Goal: Task Accomplishment & Management: Use online tool/utility

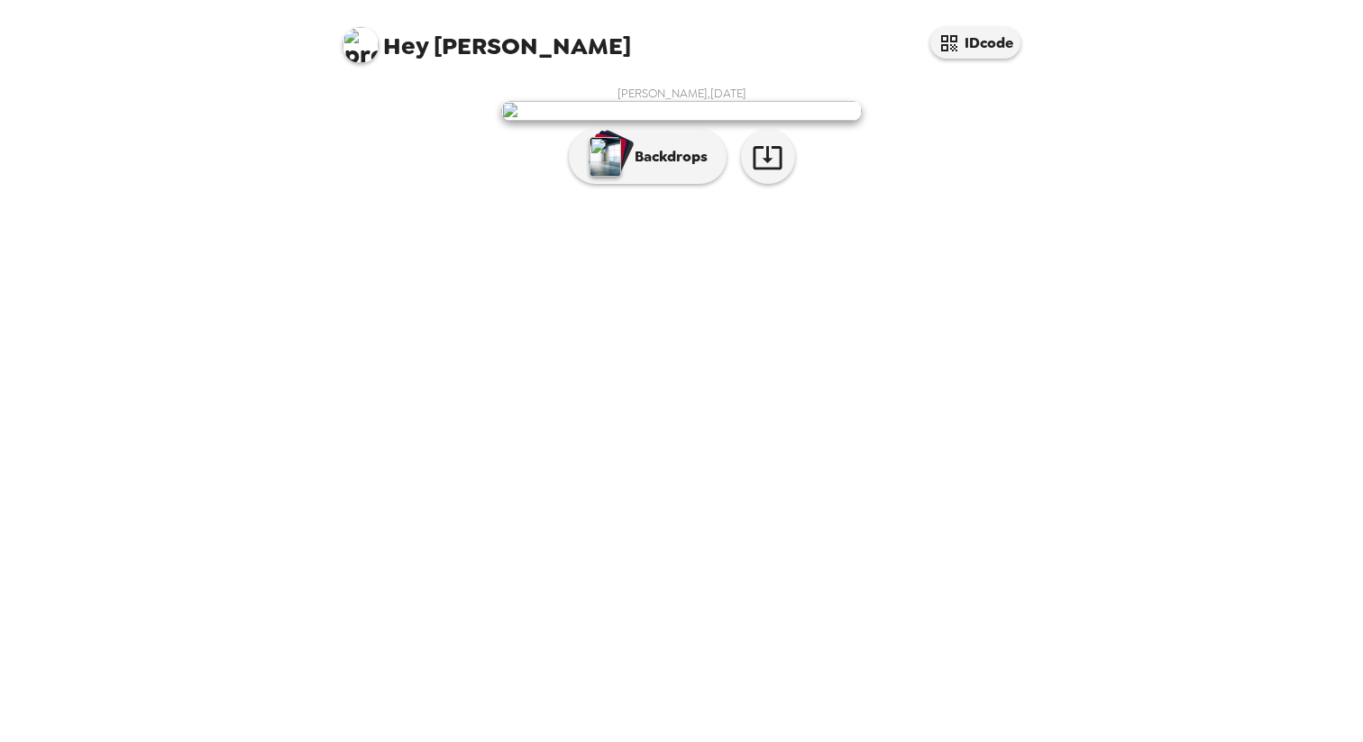
click at [664, 121] on img at bounding box center [681, 111] width 361 height 20
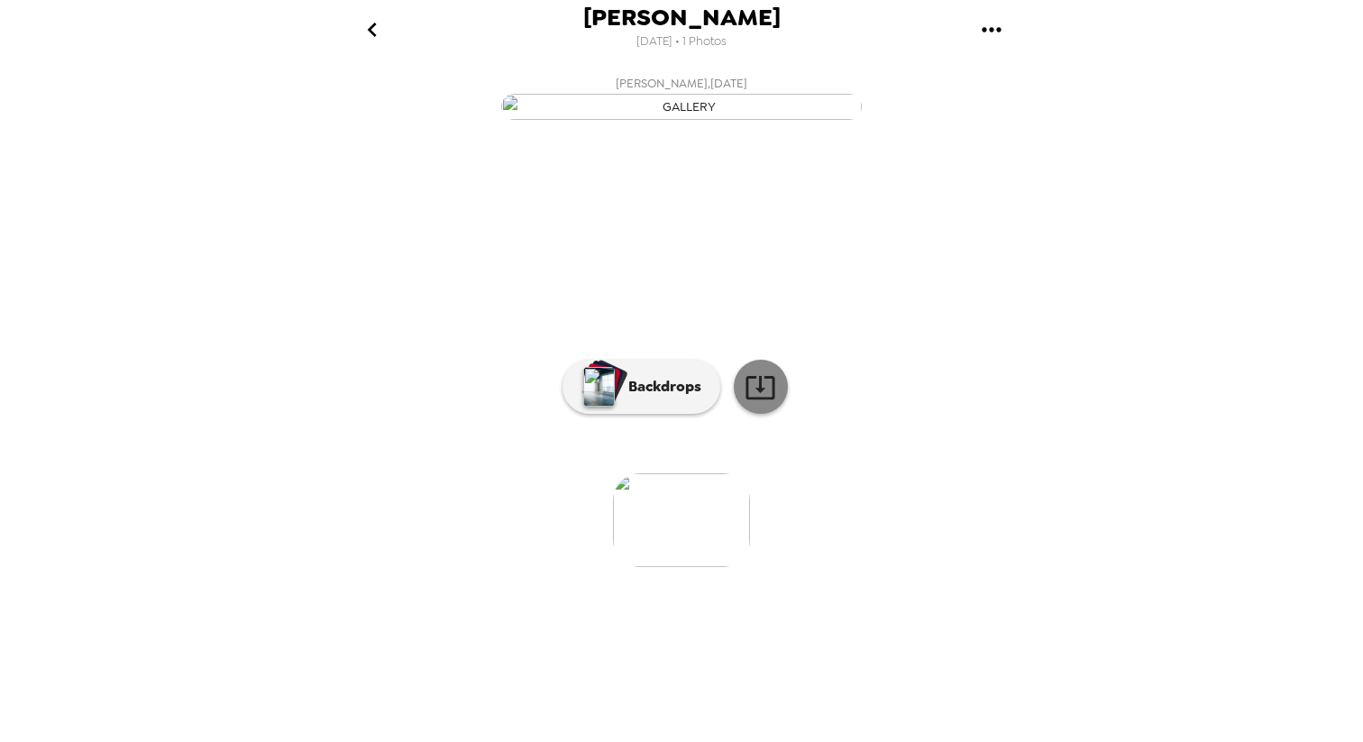
click at [760, 399] on icon at bounding box center [759, 387] width 29 height 23
click at [678, 398] on p "Backdrops" at bounding box center [660, 387] width 82 height 22
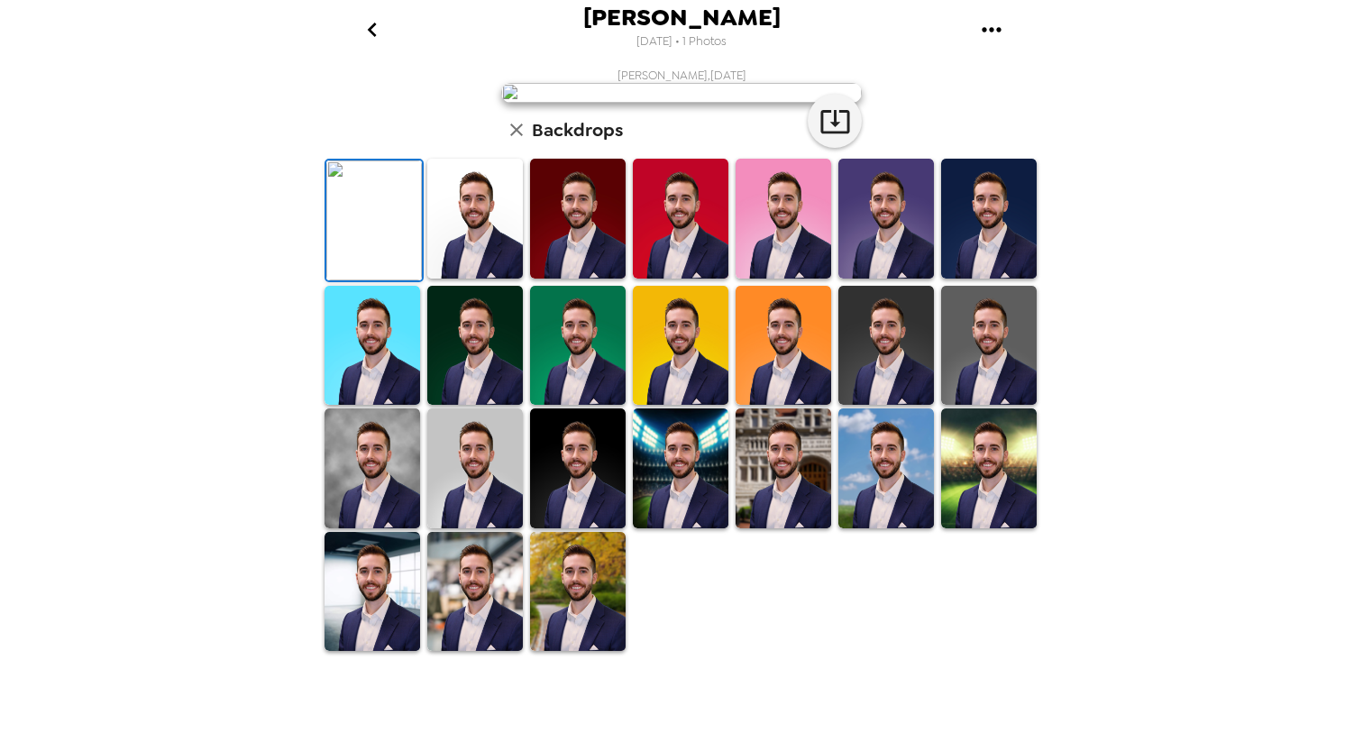
click at [518, 279] on img at bounding box center [475, 219] width 96 height 120
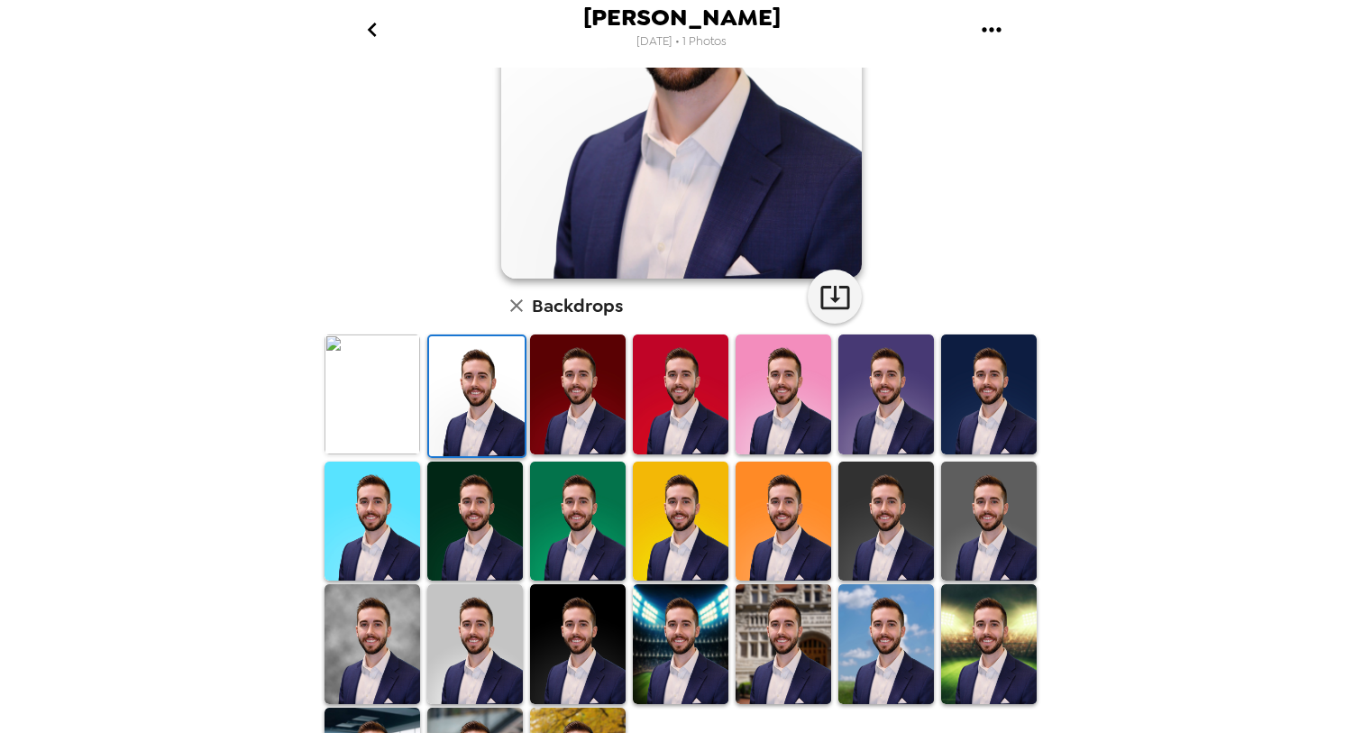
scroll to position [258, 0]
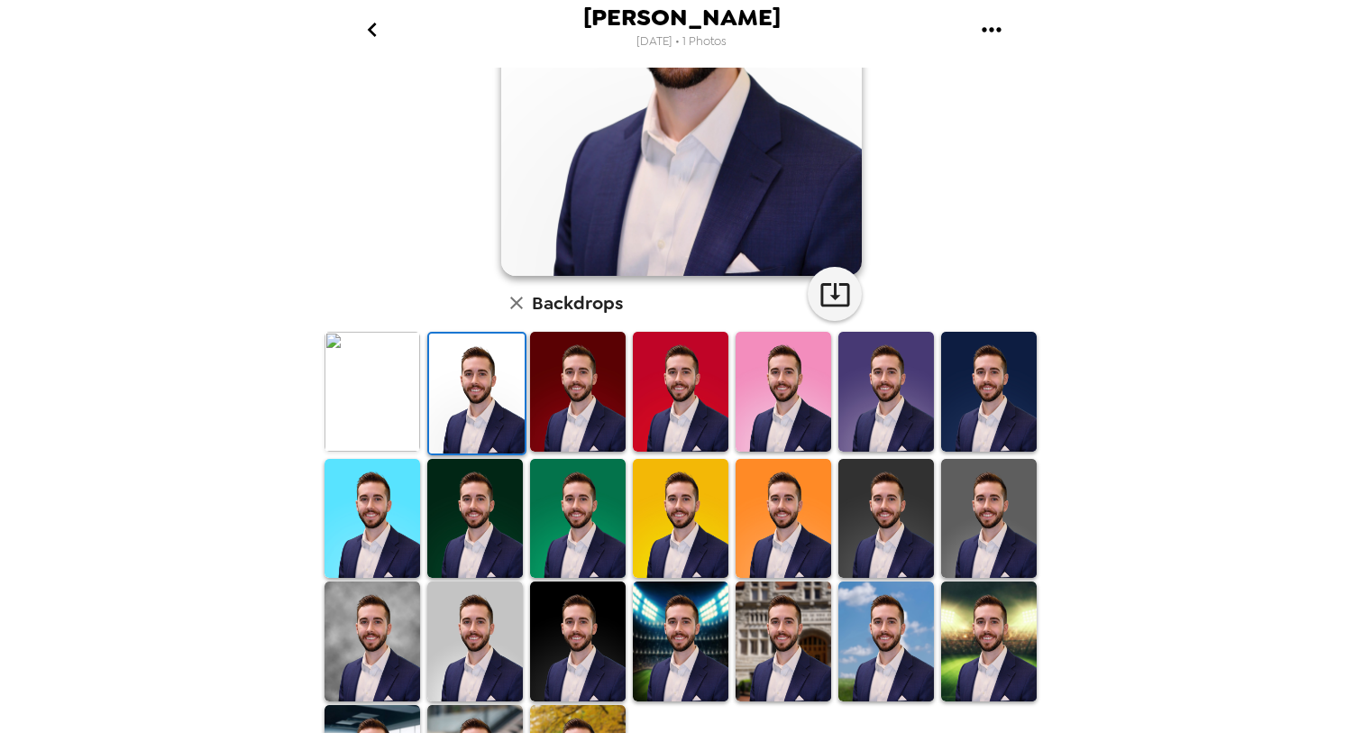
click at [481, 525] on img at bounding box center [475, 519] width 96 height 120
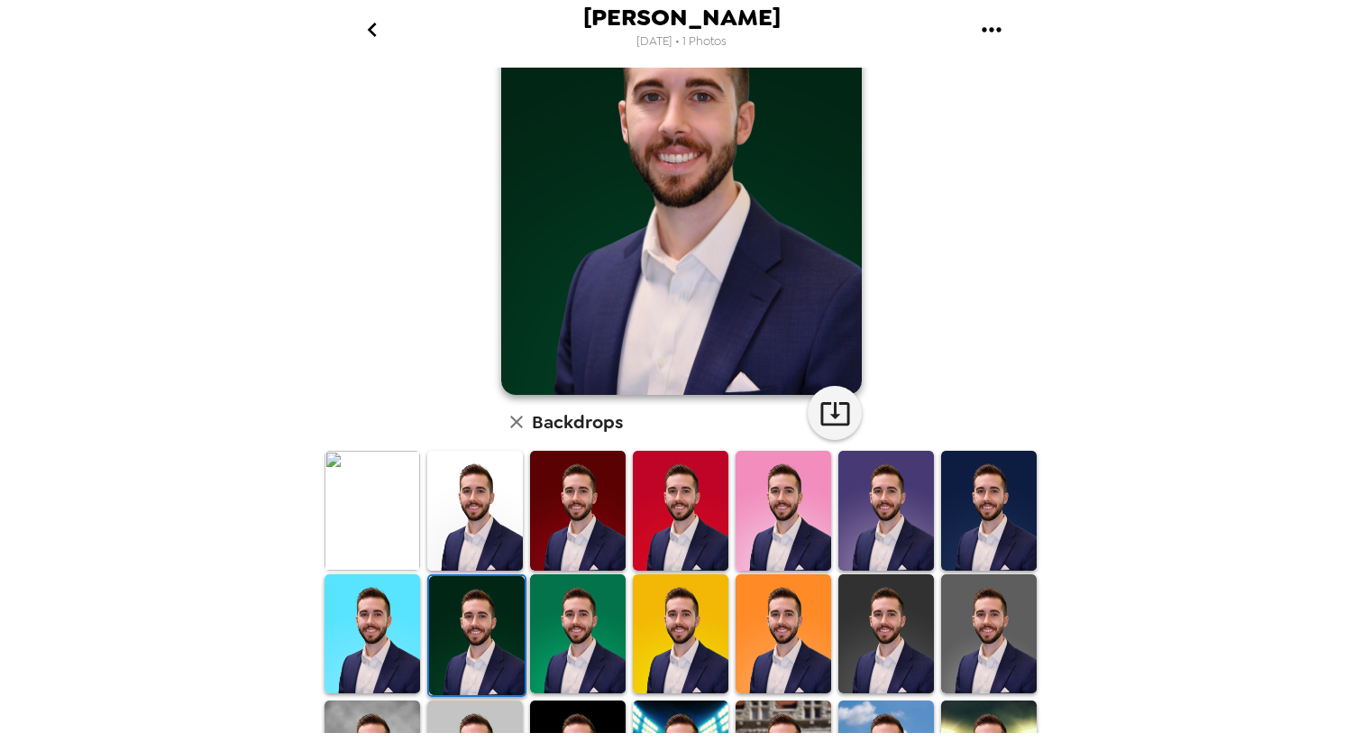
click at [379, 612] on img at bounding box center [373, 634] width 96 height 120
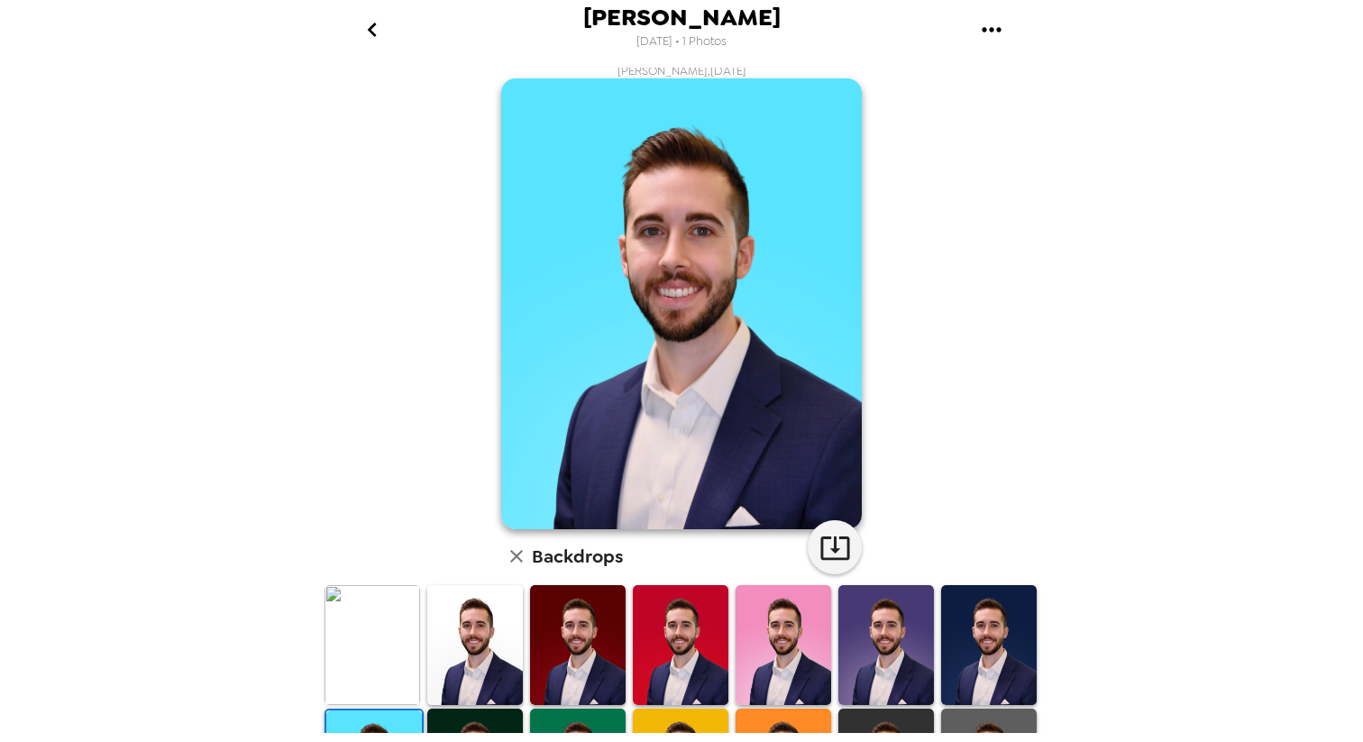
scroll to position [0, 0]
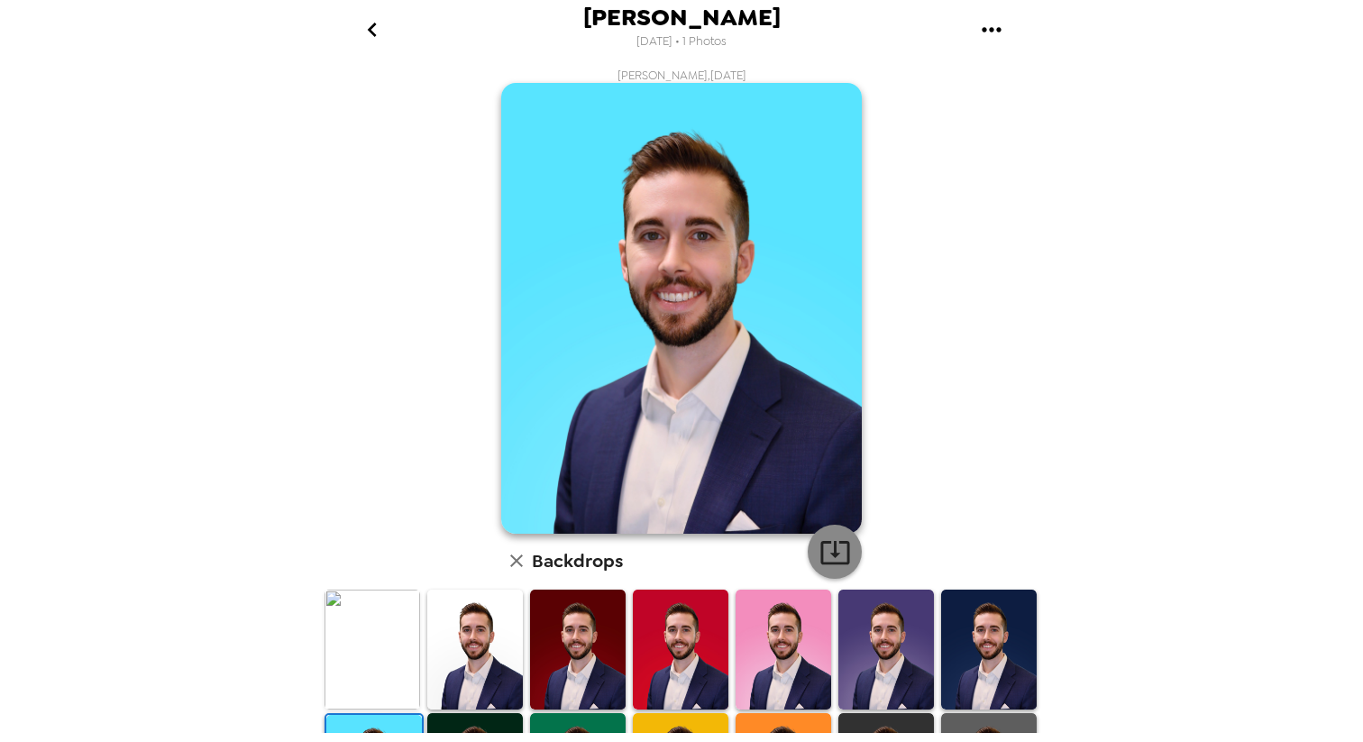
click at [836, 561] on icon "button" at bounding box center [835, 552] width 32 height 32
click at [1020, 629] on img at bounding box center [989, 650] width 96 height 120
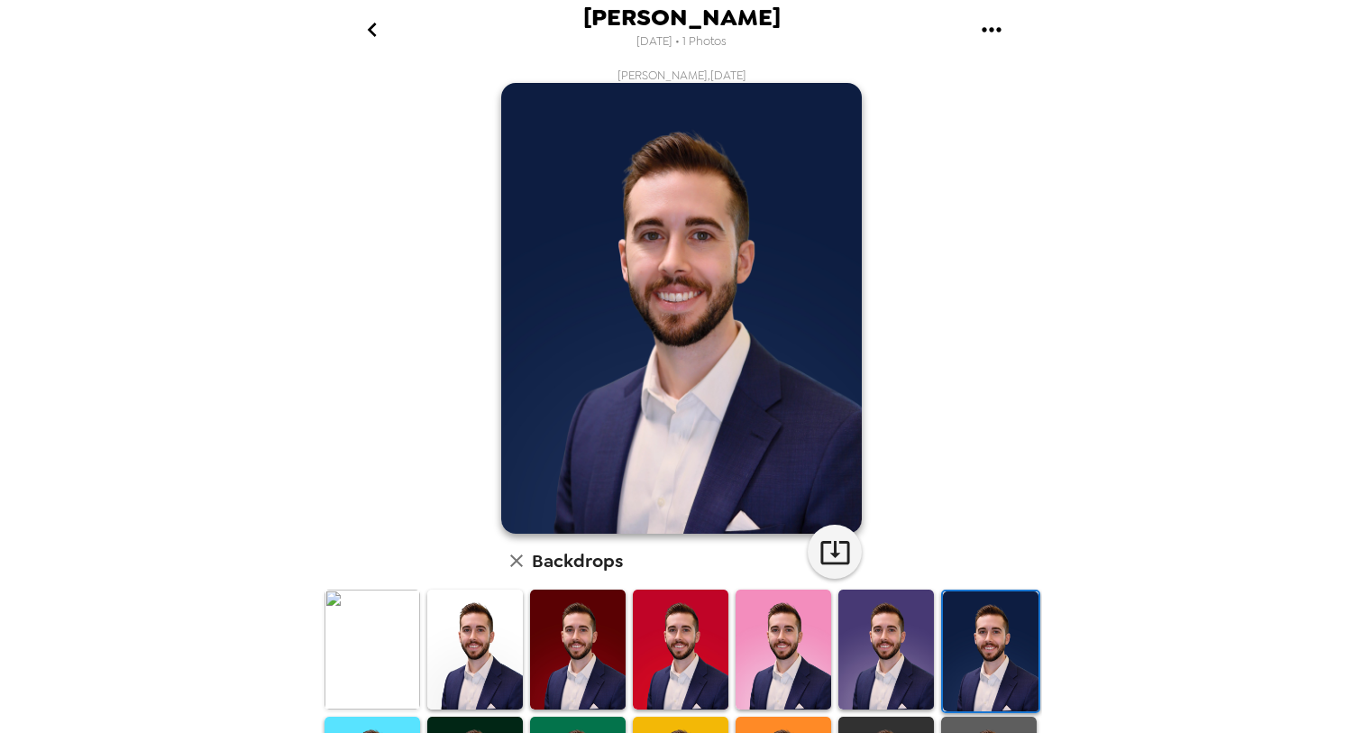
click at [912, 638] on img at bounding box center [886, 650] width 96 height 120
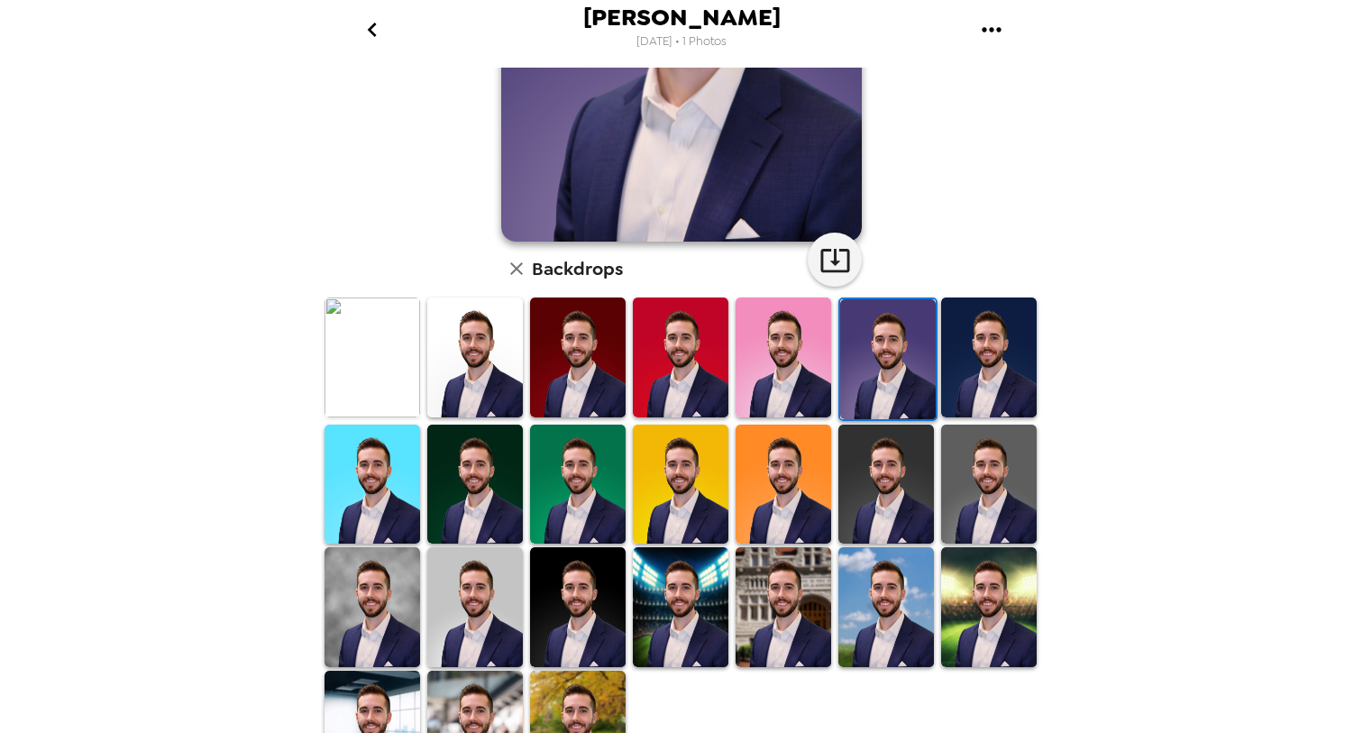
click at [901, 517] on img at bounding box center [886, 485] width 96 height 120
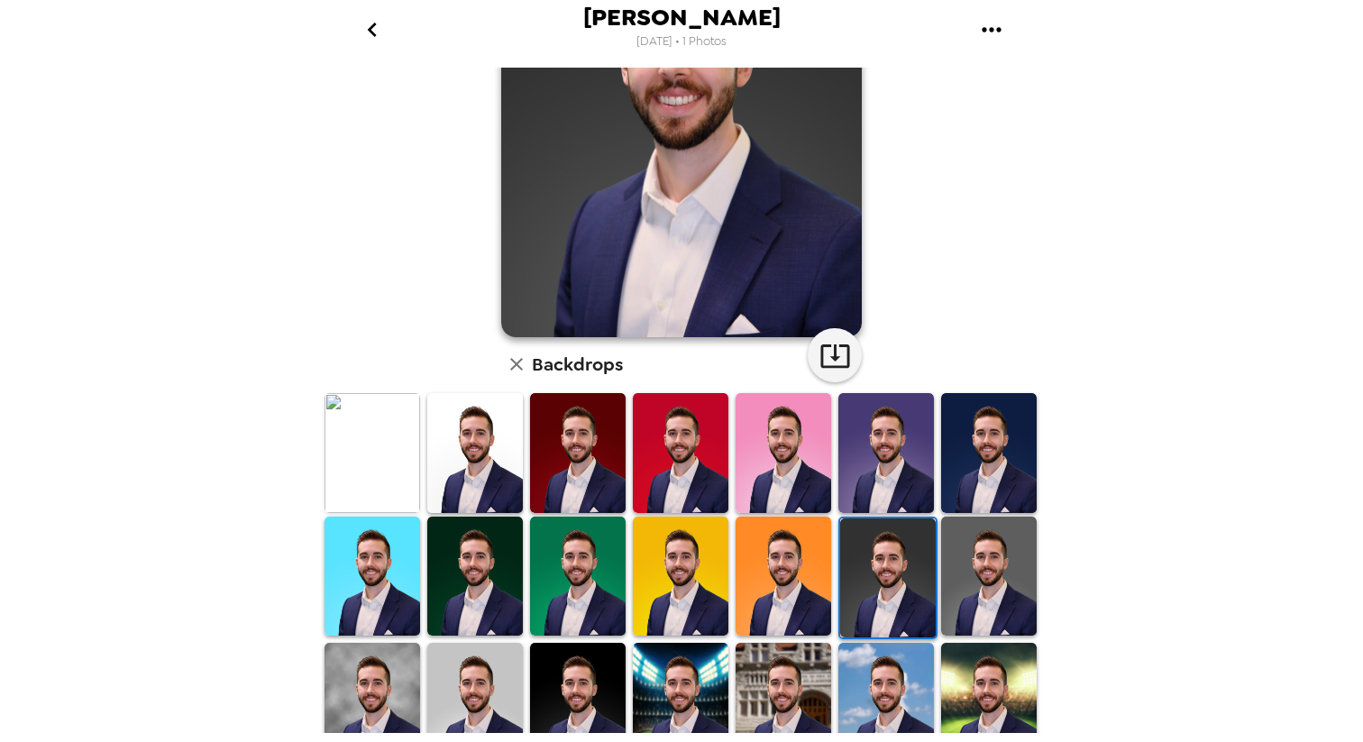
click at [971, 558] on img at bounding box center [989, 577] width 96 height 120
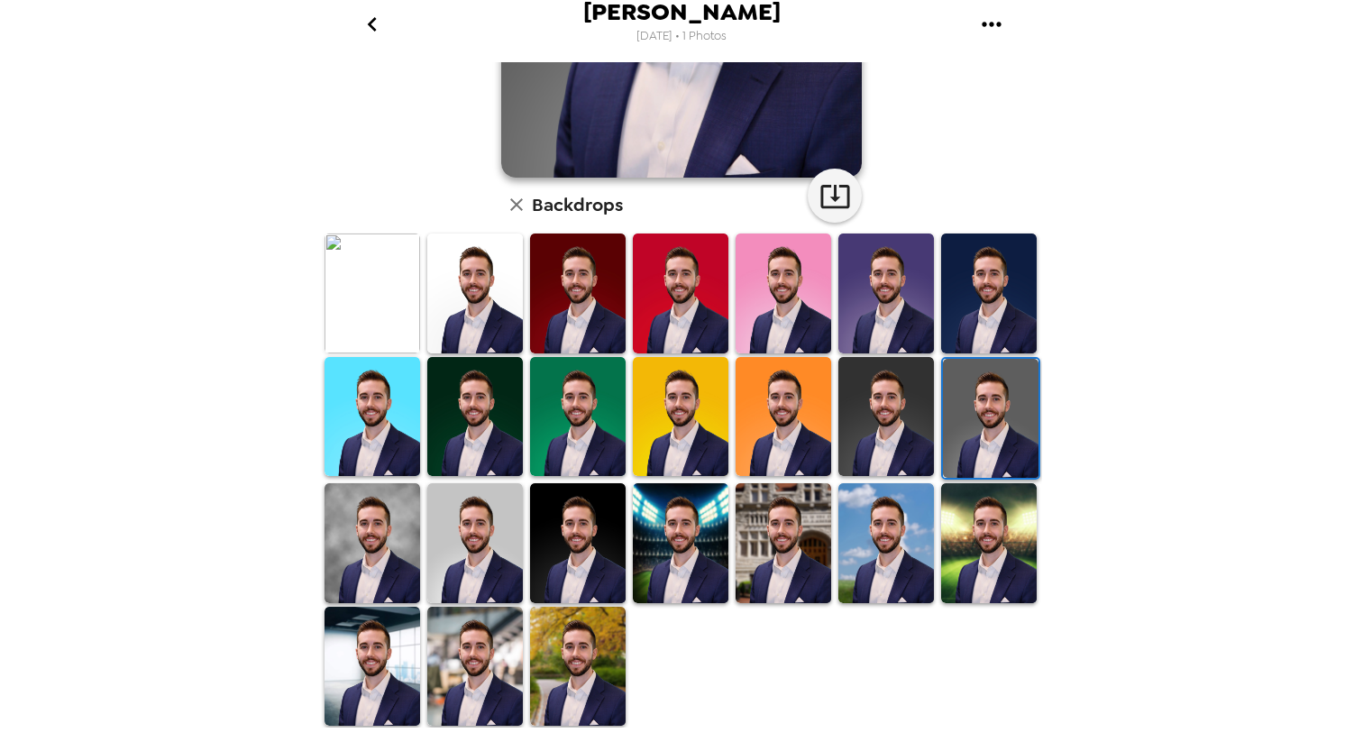
scroll to position [14, 0]
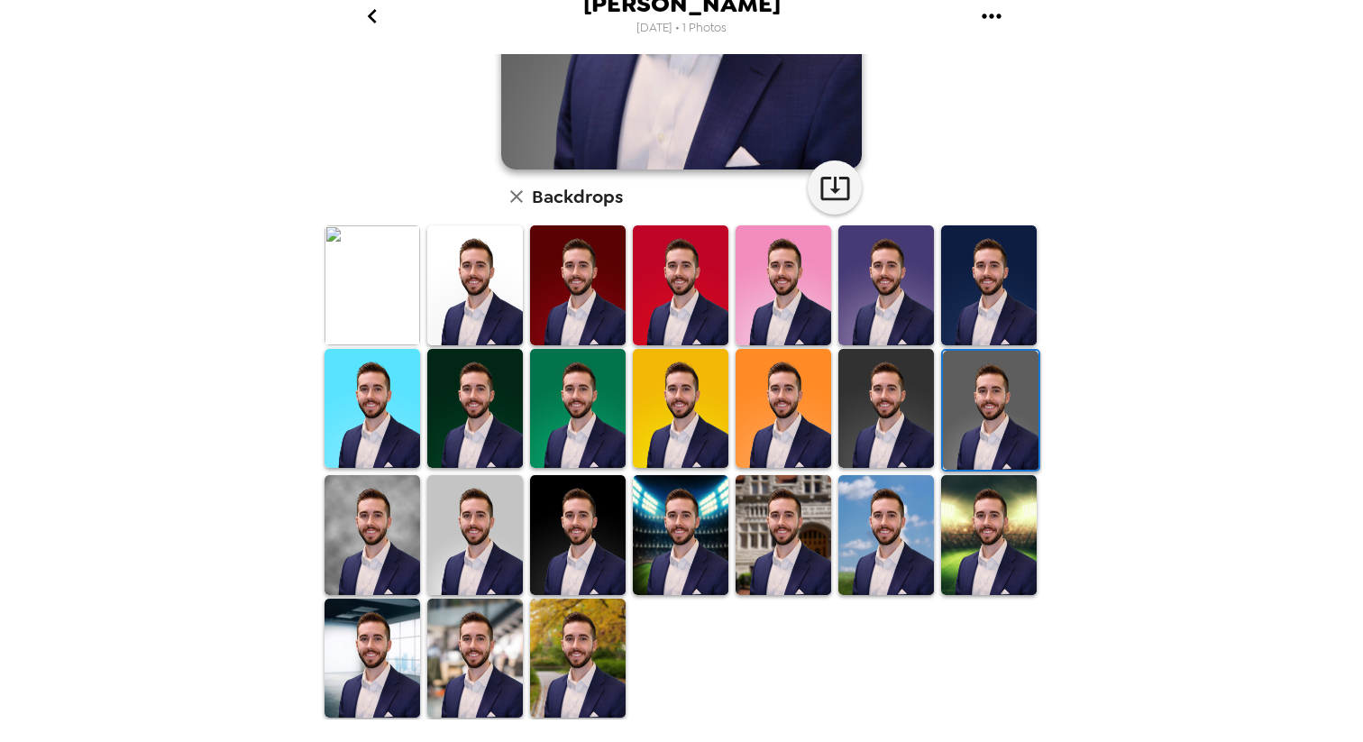
click at [408, 546] on img at bounding box center [373, 535] width 96 height 120
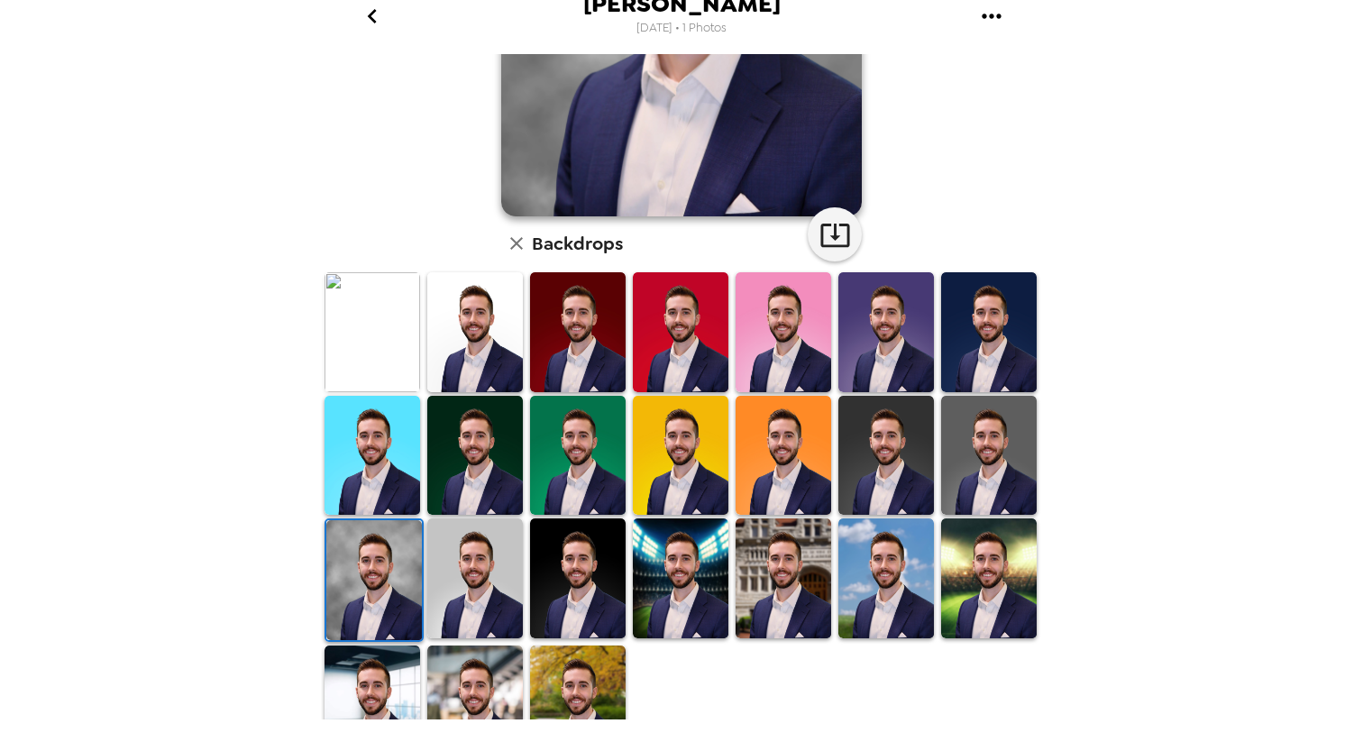
scroll to position [330, 0]
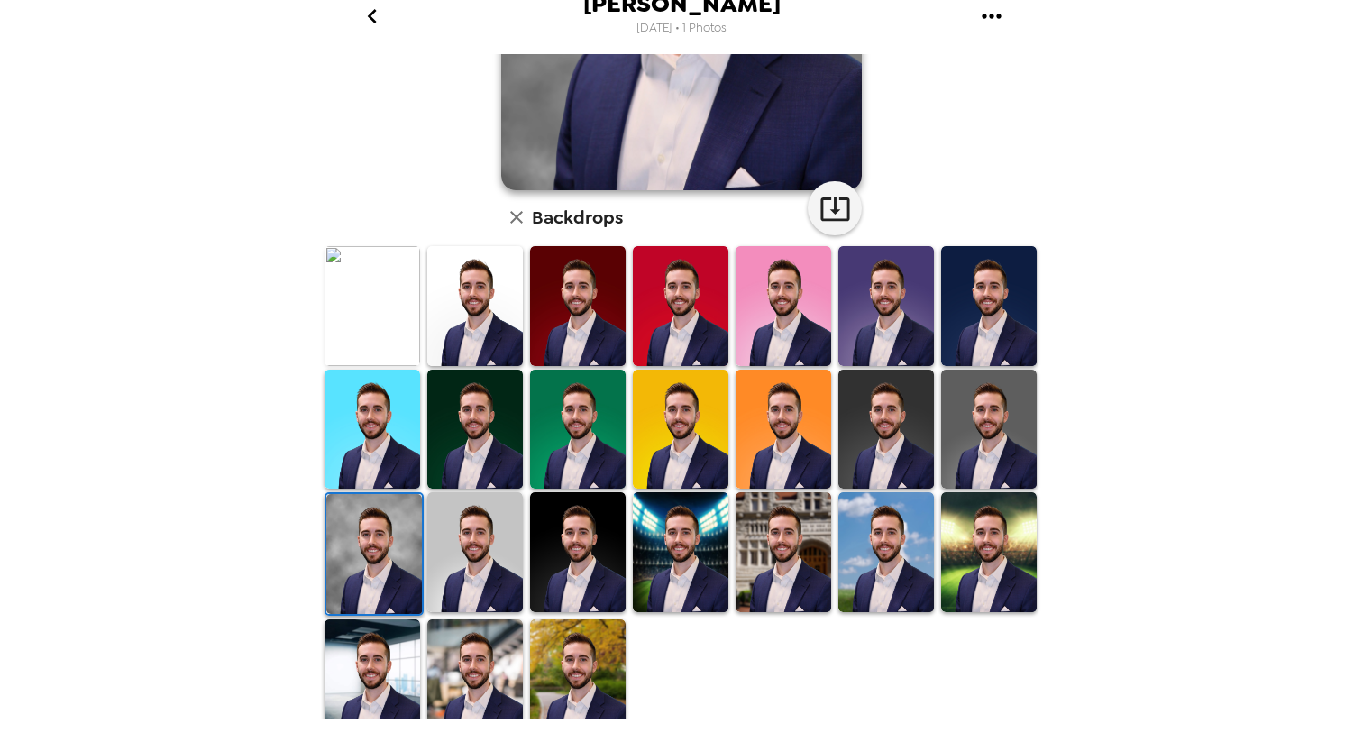
click at [683, 538] on img at bounding box center [681, 552] width 96 height 120
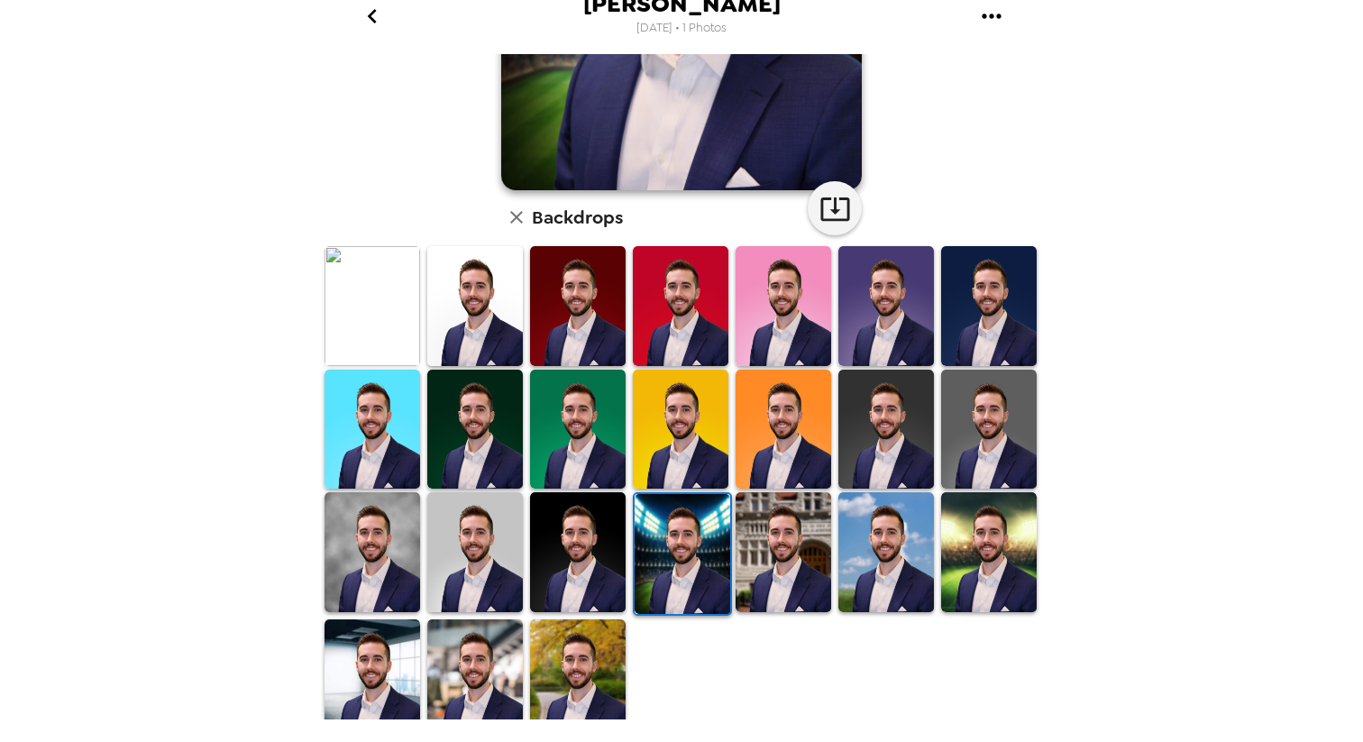
click at [762, 584] on img at bounding box center [784, 552] width 96 height 120
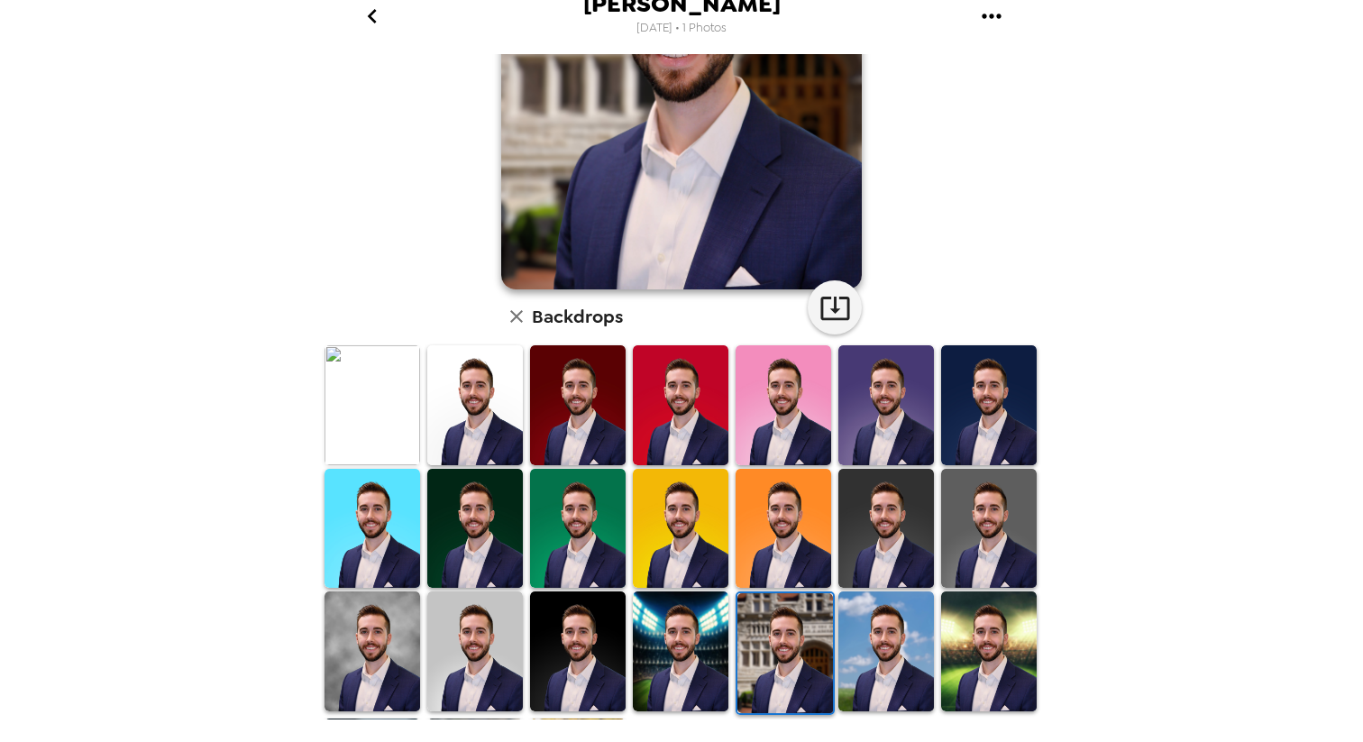
click at [852, 620] on img at bounding box center [886, 651] width 96 height 120
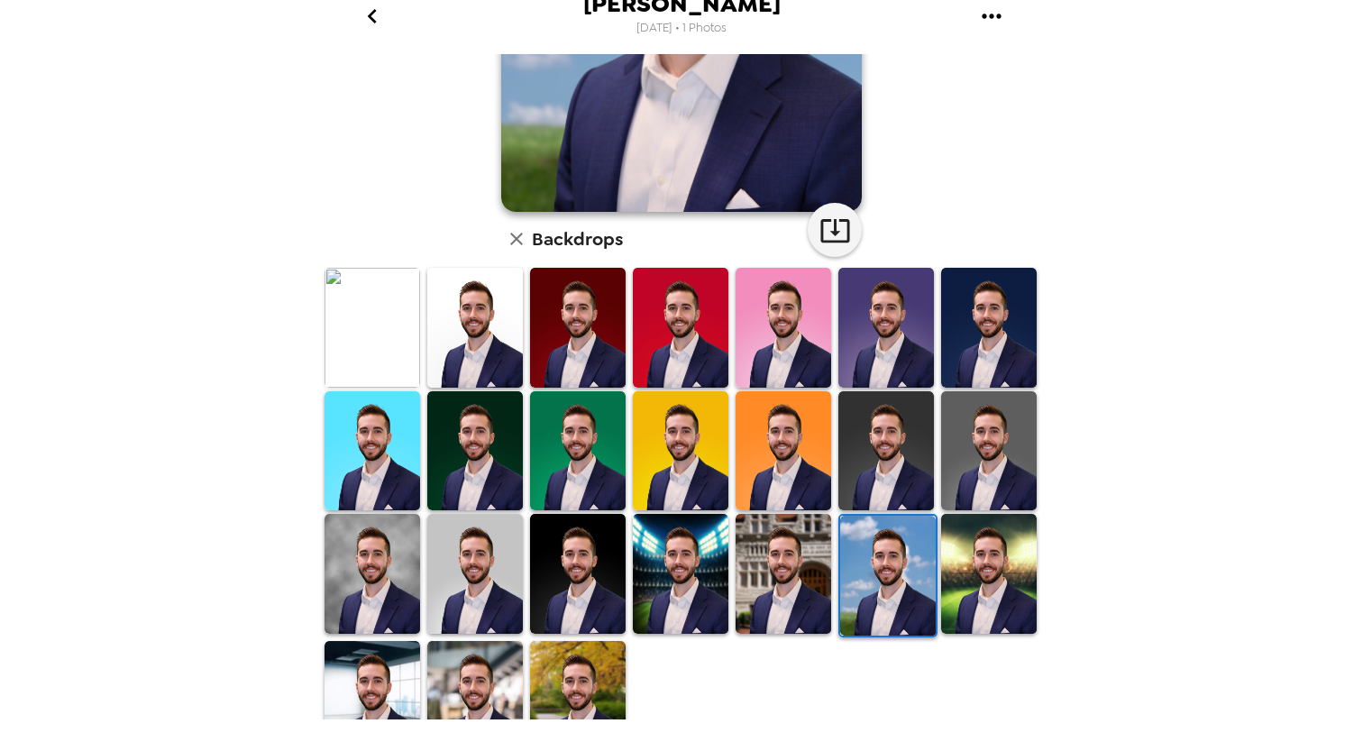
scroll to position [352, 0]
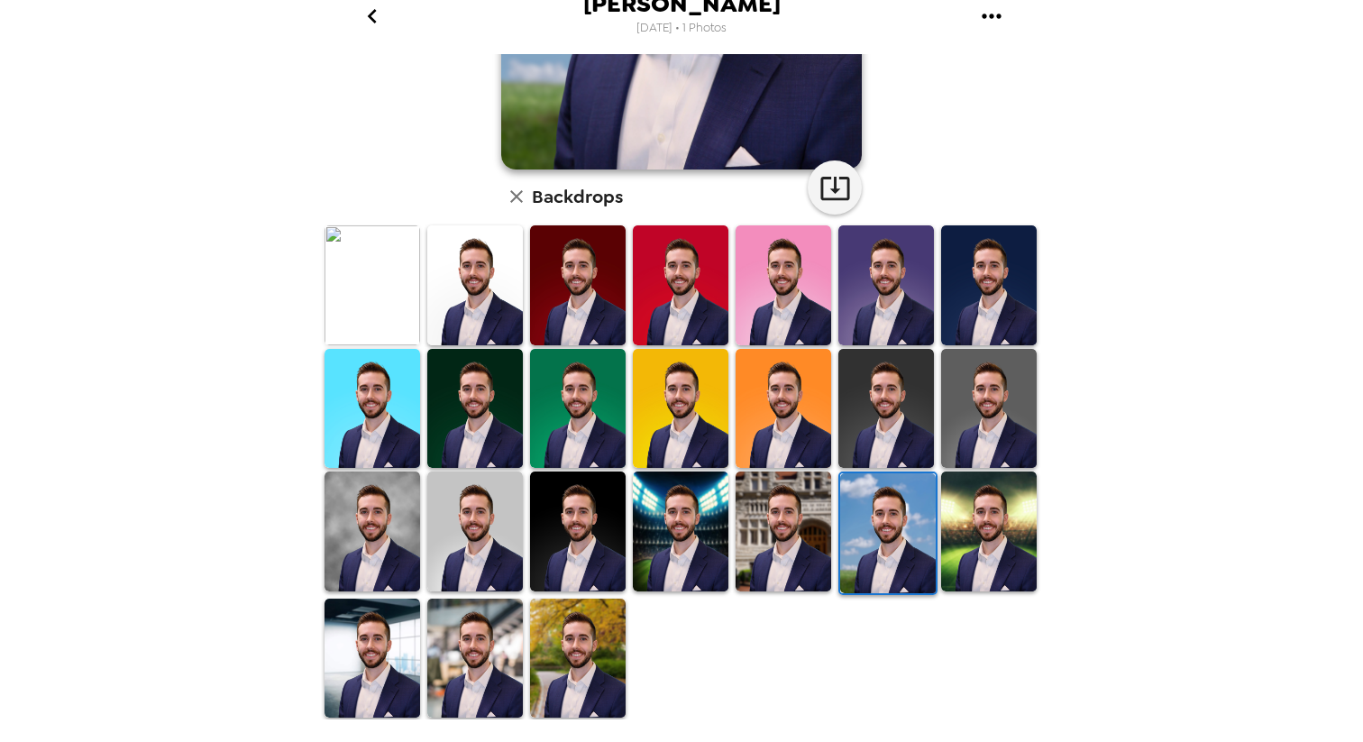
click at [387, 670] on img at bounding box center [373, 659] width 96 height 120
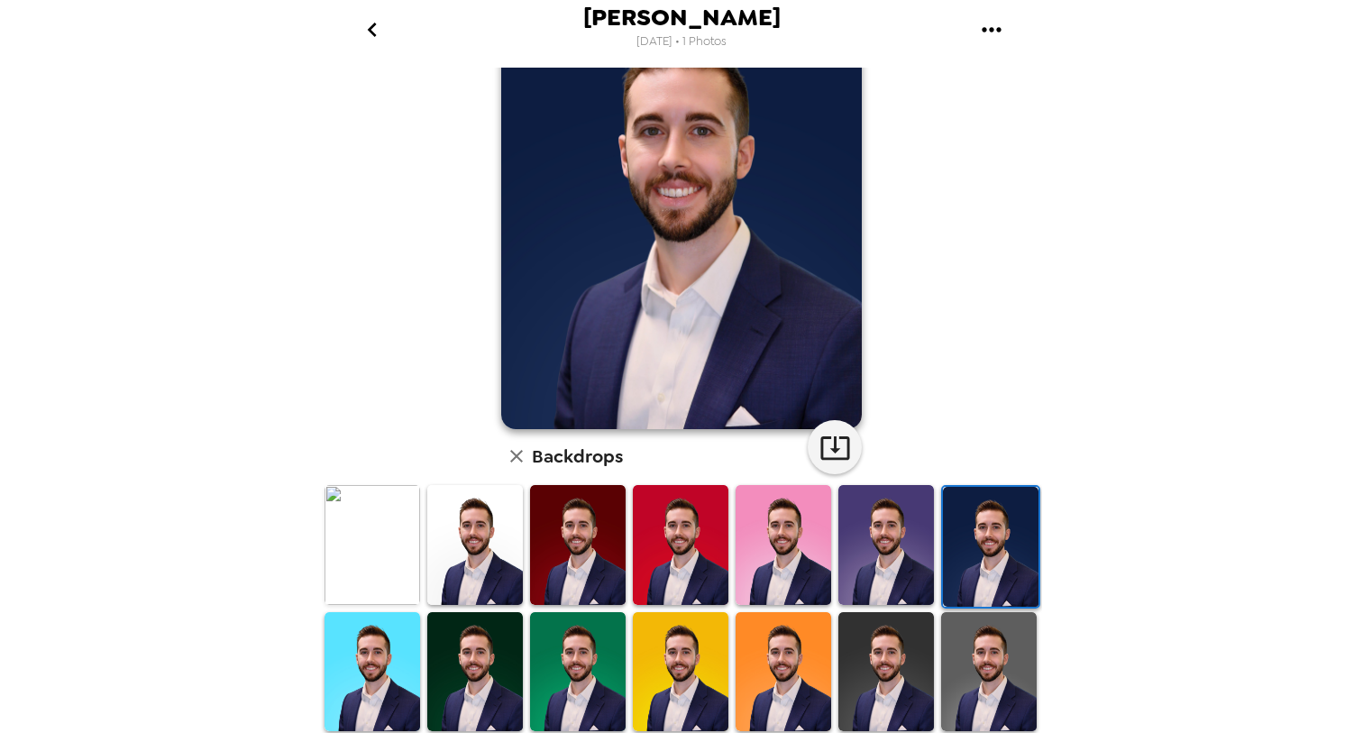
scroll to position [111, 0]
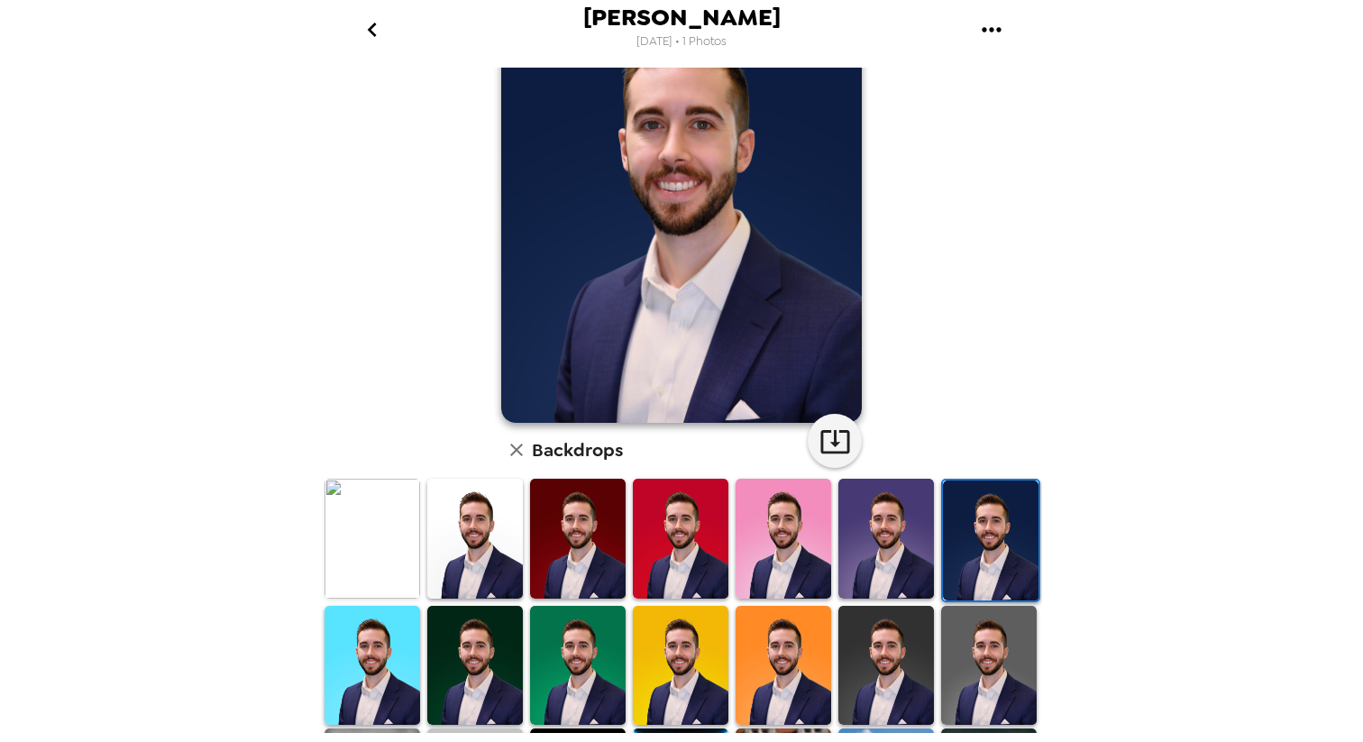
click at [398, 647] on img at bounding box center [373, 665] width 96 height 119
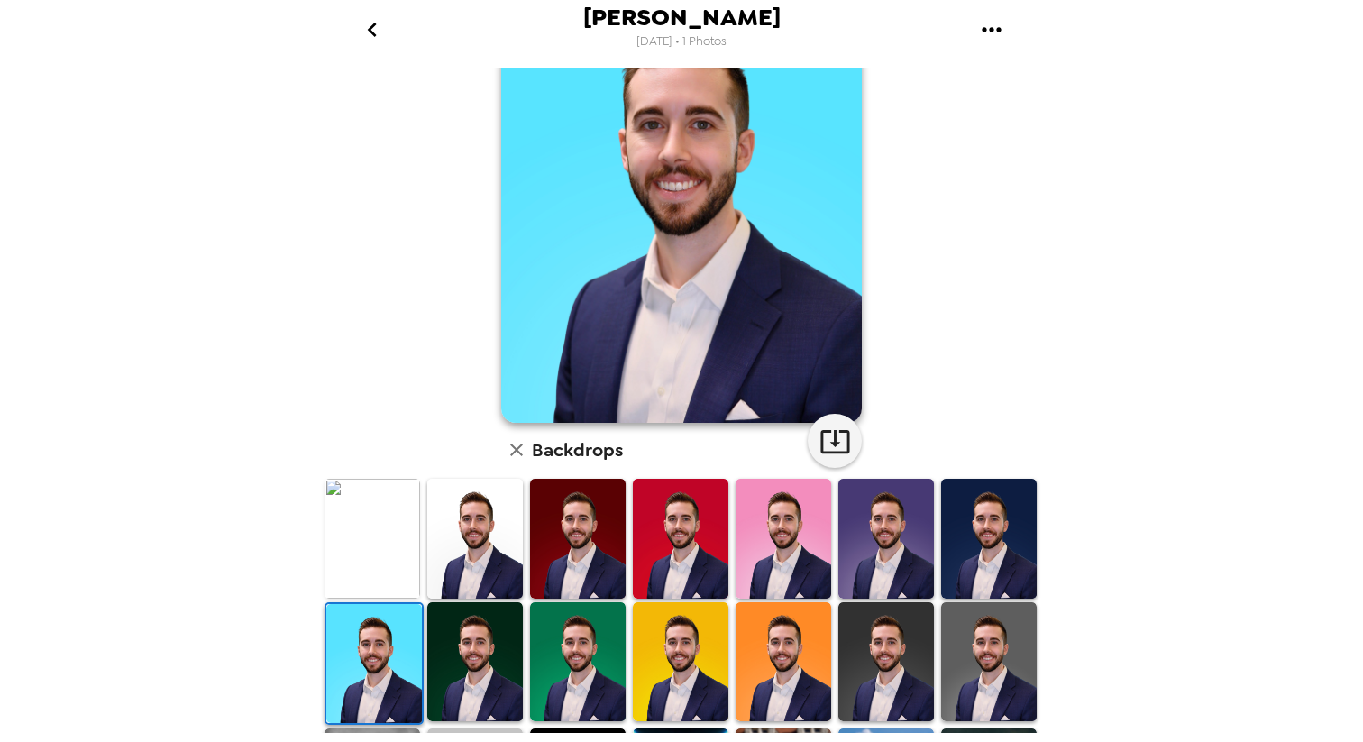
click at [452, 655] on img at bounding box center [475, 661] width 96 height 119
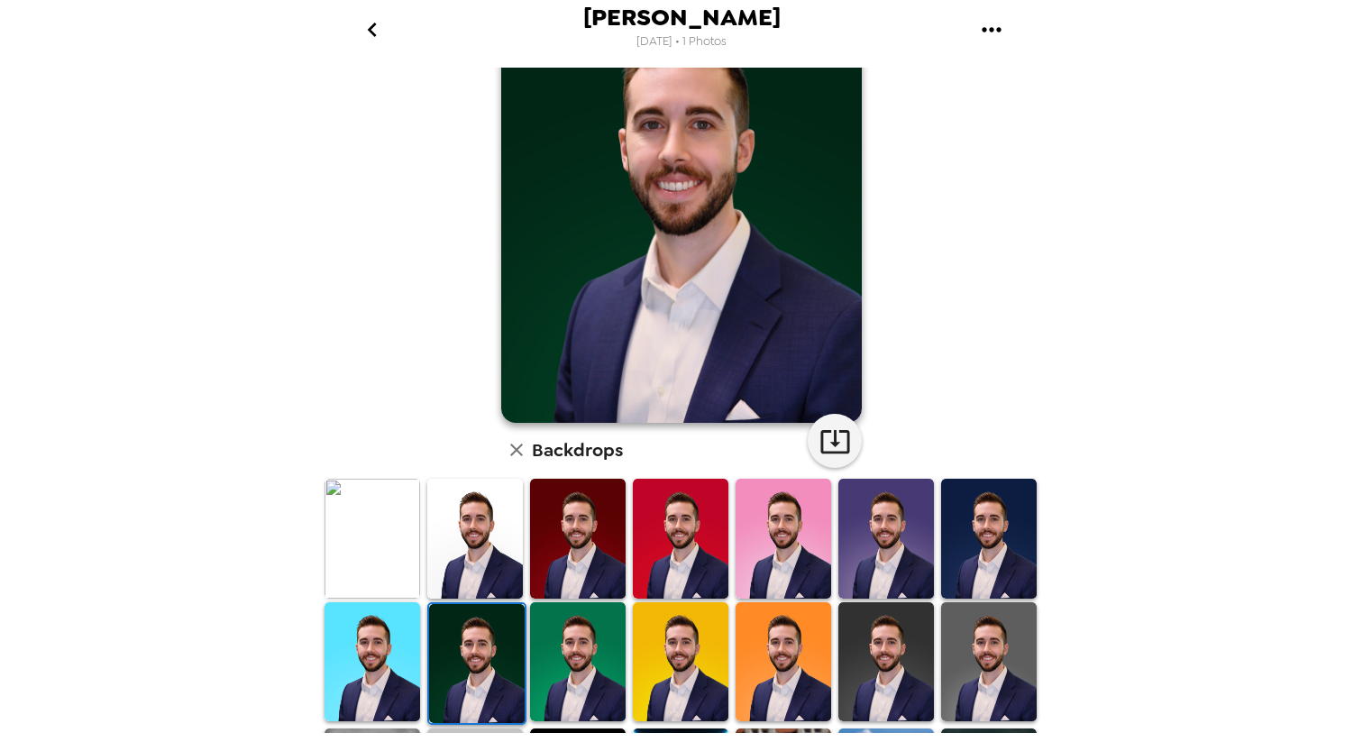
click at [375, 662] on img at bounding box center [373, 661] width 96 height 119
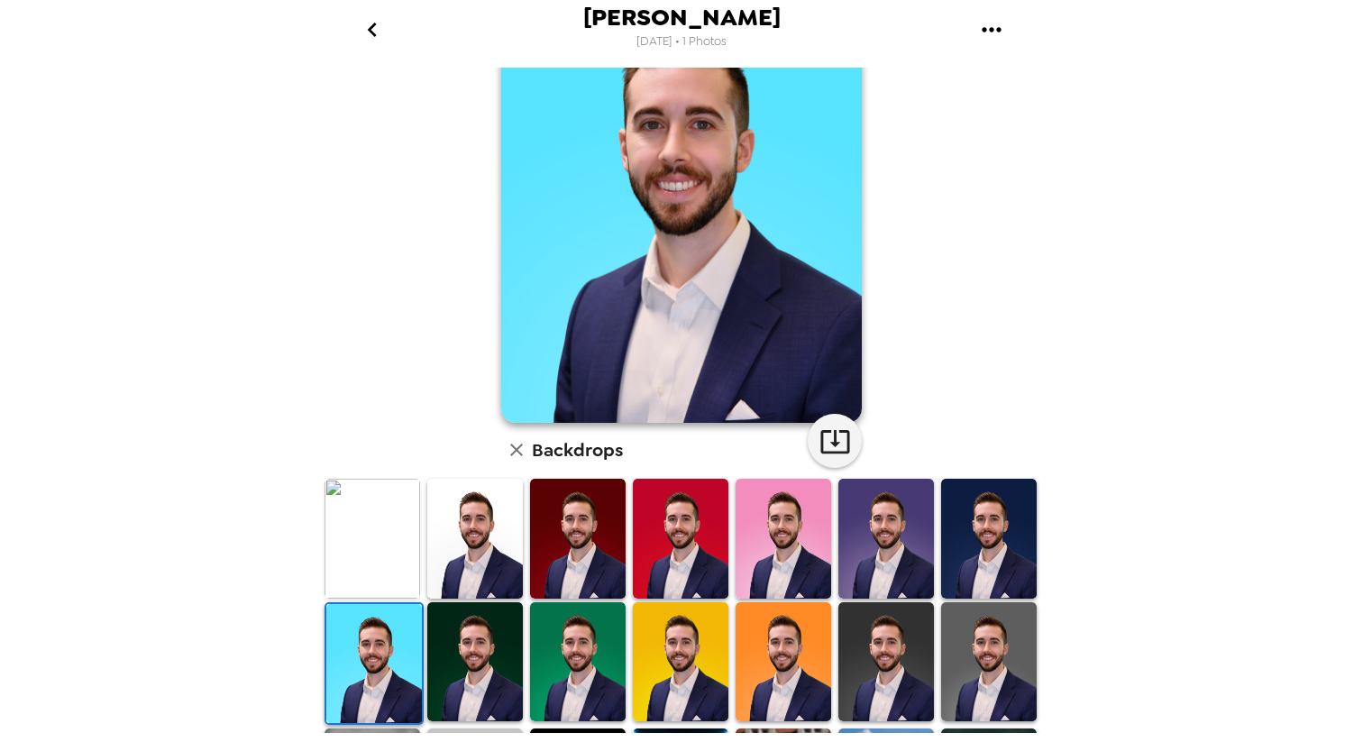
click at [374, 599] on div at bounding box center [372, 538] width 103 height 123
click at [380, 576] on img at bounding box center [373, 538] width 96 height 119
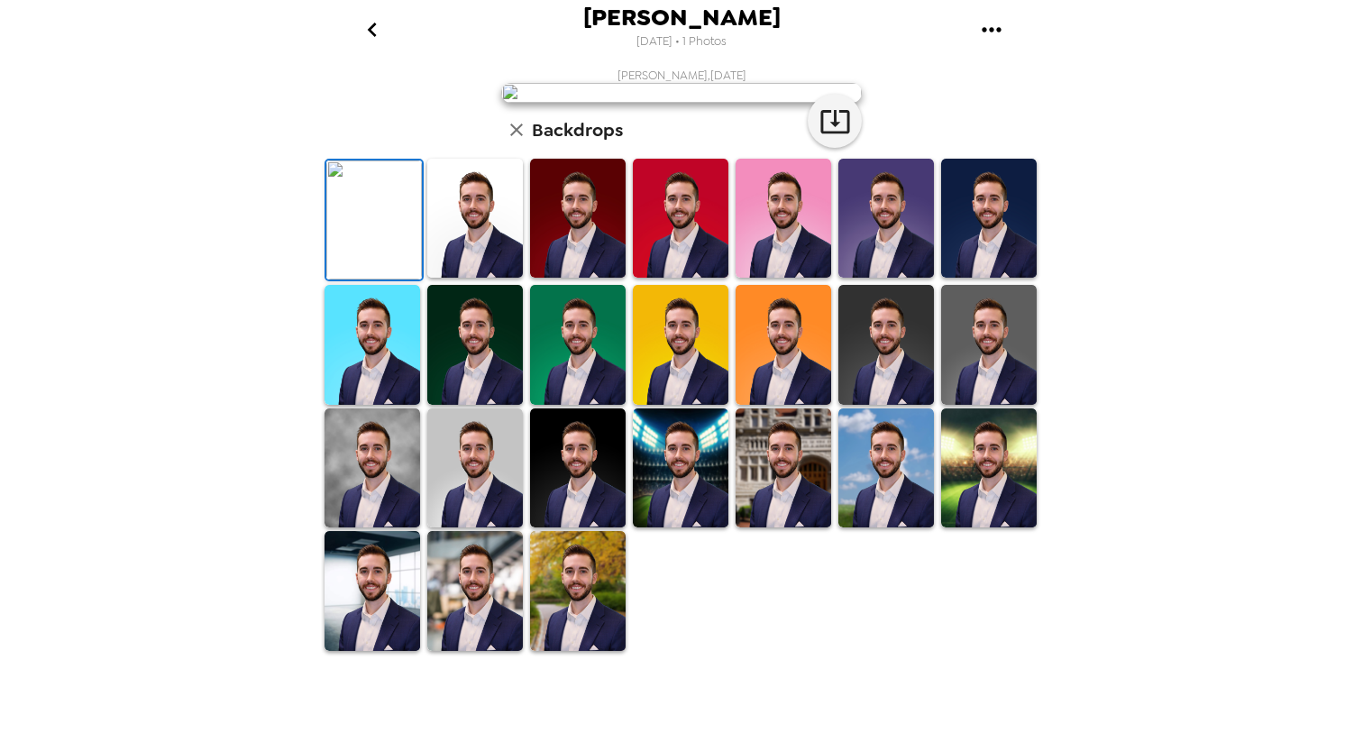
click at [454, 278] on img at bounding box center [475, 218] width 96 height 119
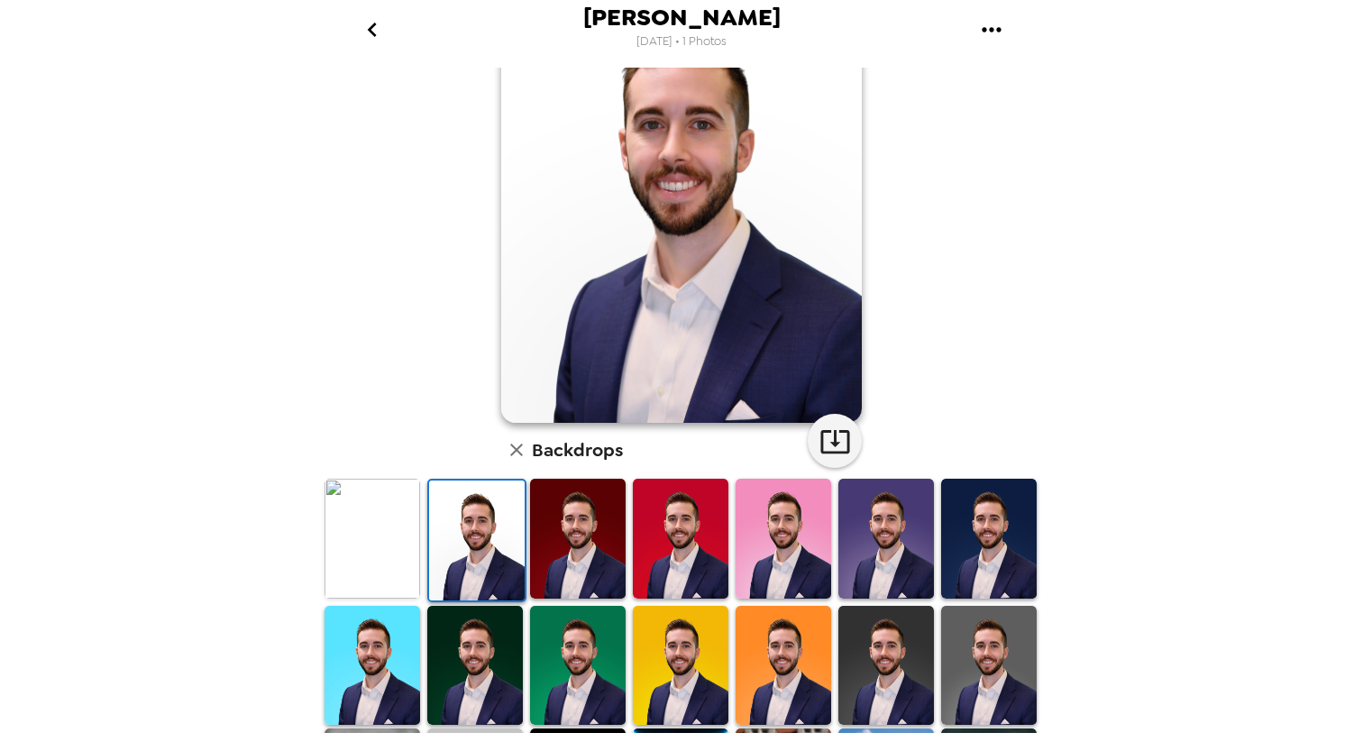
click at [520, 552] on img at bounding box center [477, 539] width 96 height 119
click at [562, 544] on img at bounding box center [578, 538] width 96 height 119
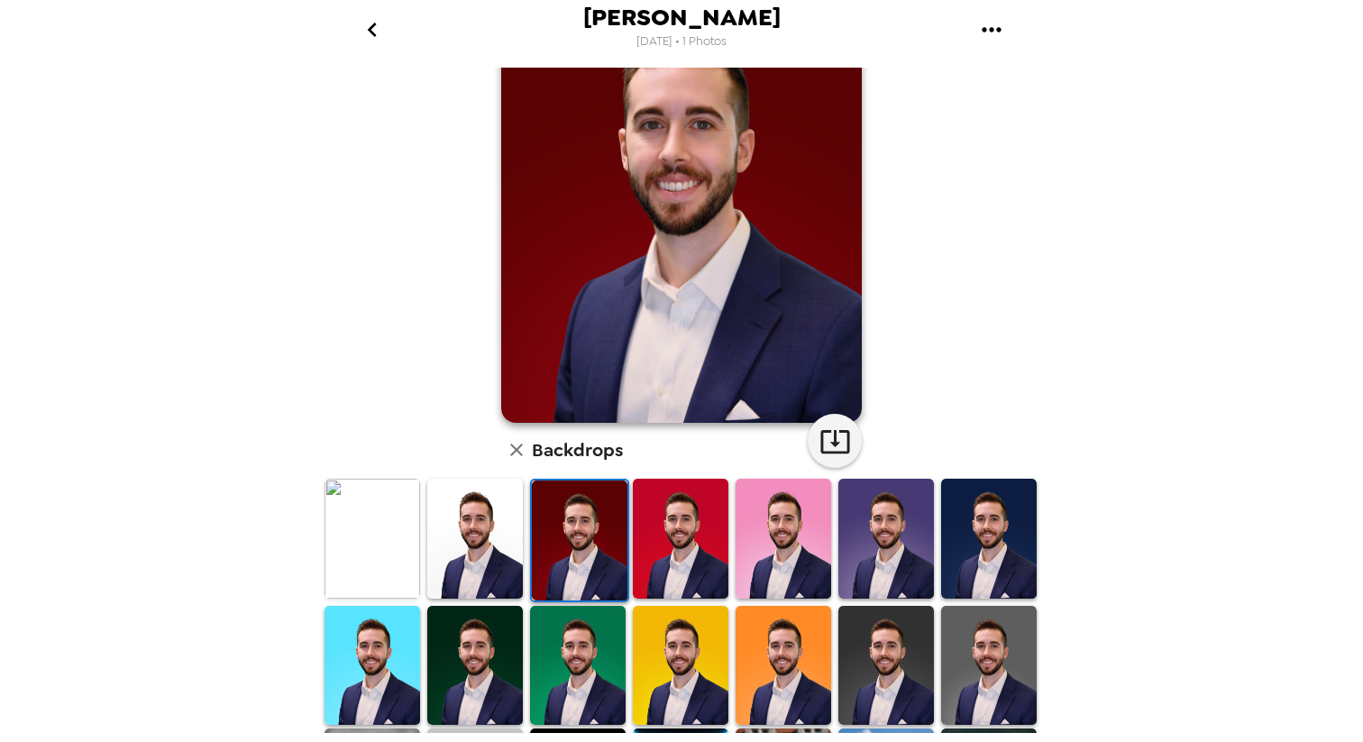
click at [621, 536] on img at bounding box center [580, 539] width 96 height 119
click at [609, 535] on img at bounding box center [580, 539] width 96 height 119
click at [679, 536] on img at bounding box center [681, 538] width 96 height 119
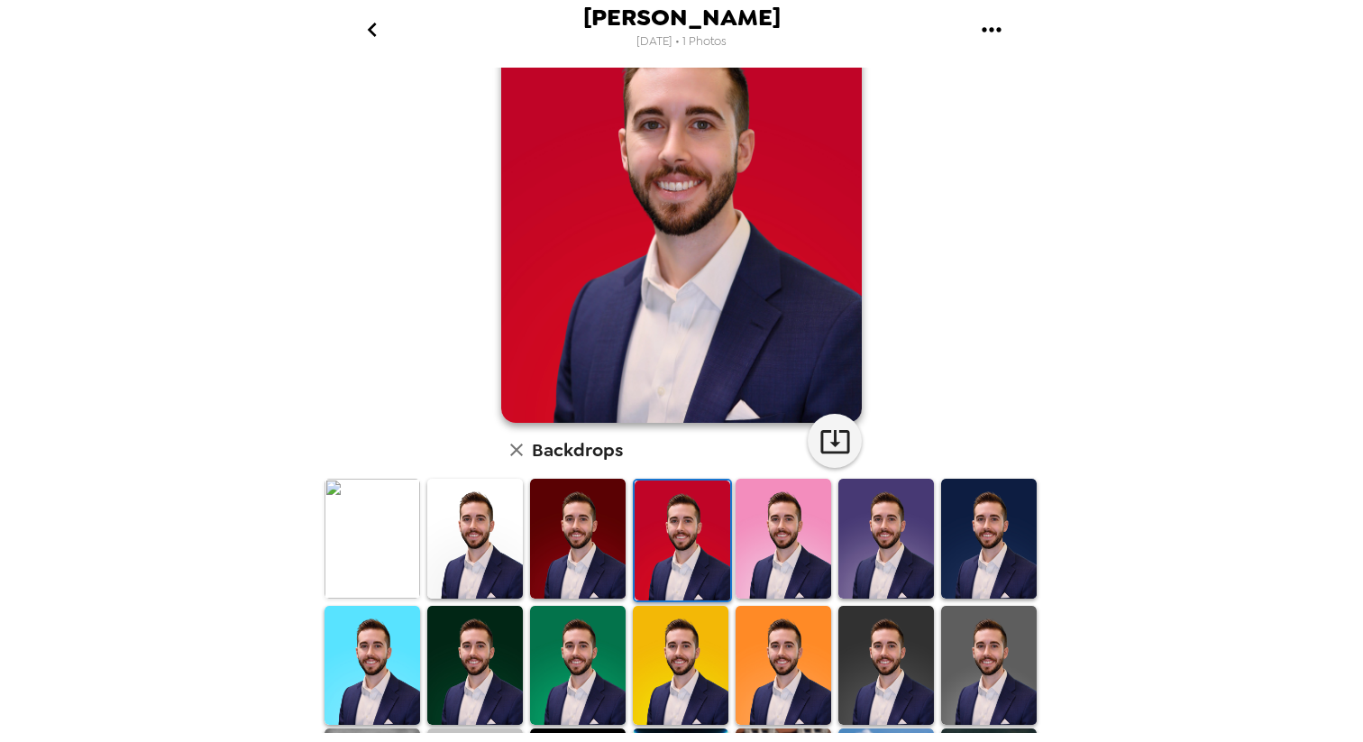
click at [757, 527] on img at bounding box center [784, 538] width 96 height 119
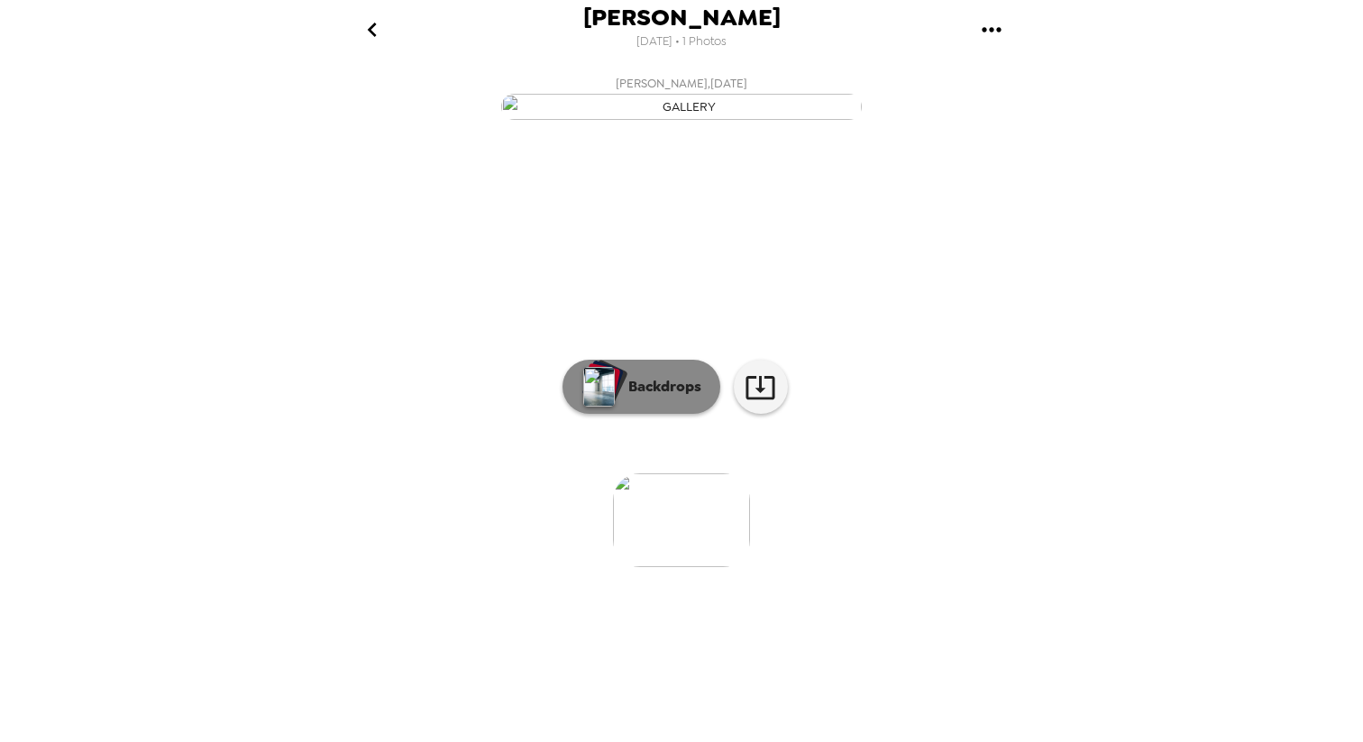
click at [645, 414] on button "Backdrops" at bounding box center [641, 387] width 158 height 54
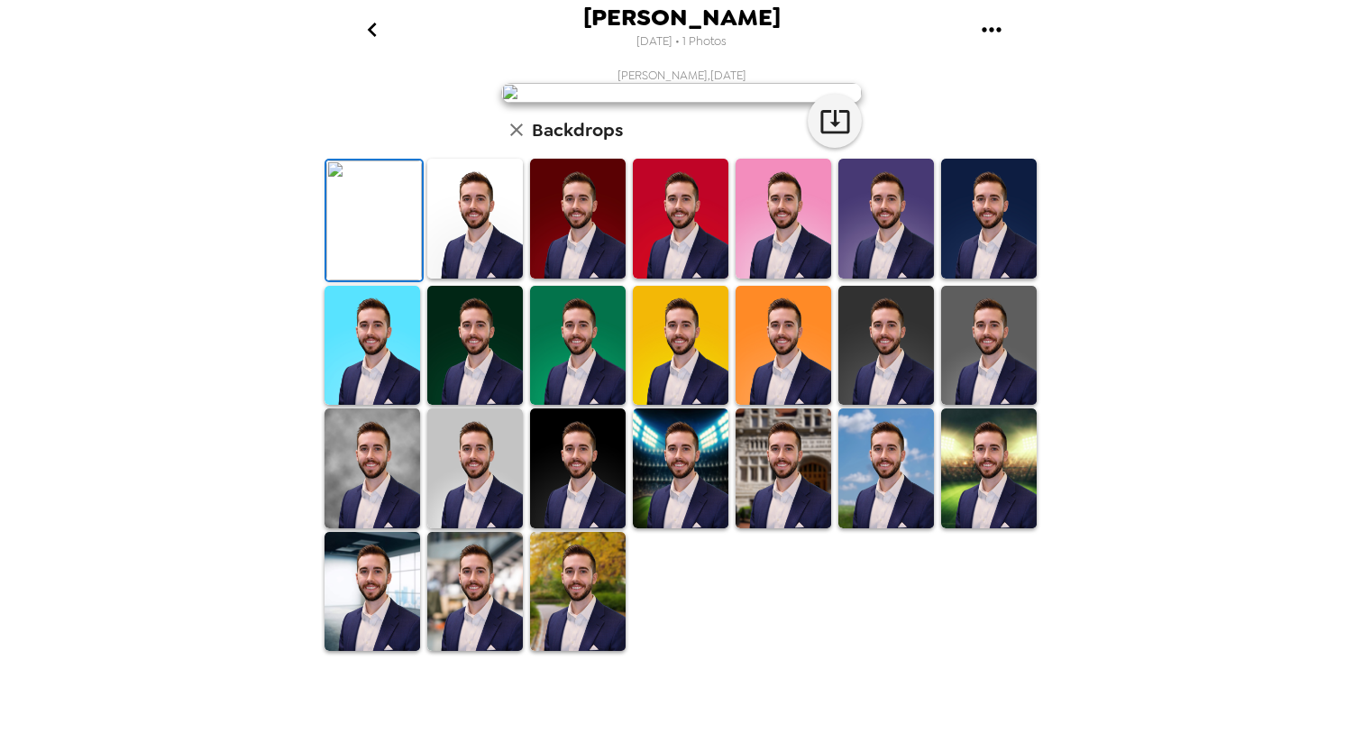
scroll to position [271, 0]
click at [472, 279] on img at bounding box center [475, 219] width 96 height 120
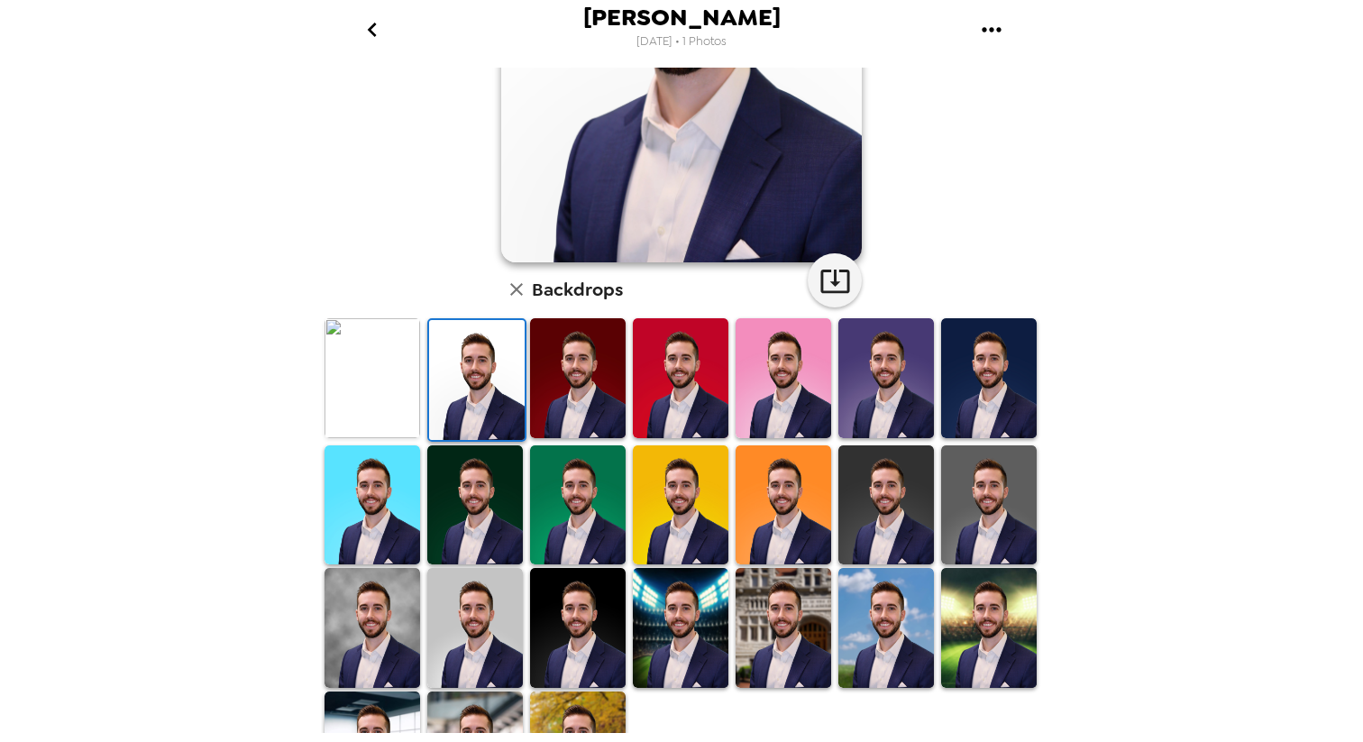
scroll to position [0, 0]
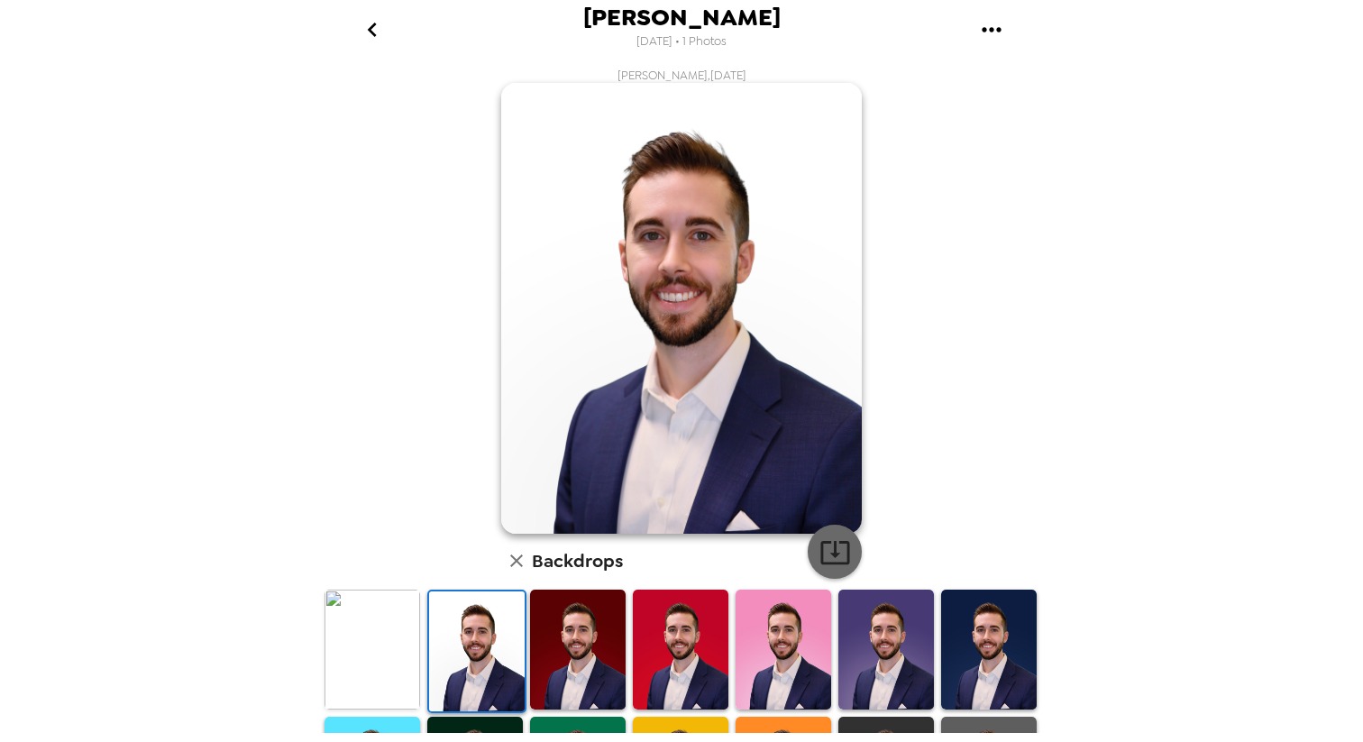
click at [836, 552] on icon "button" at bounding box center [834, 552] width 29 height 23
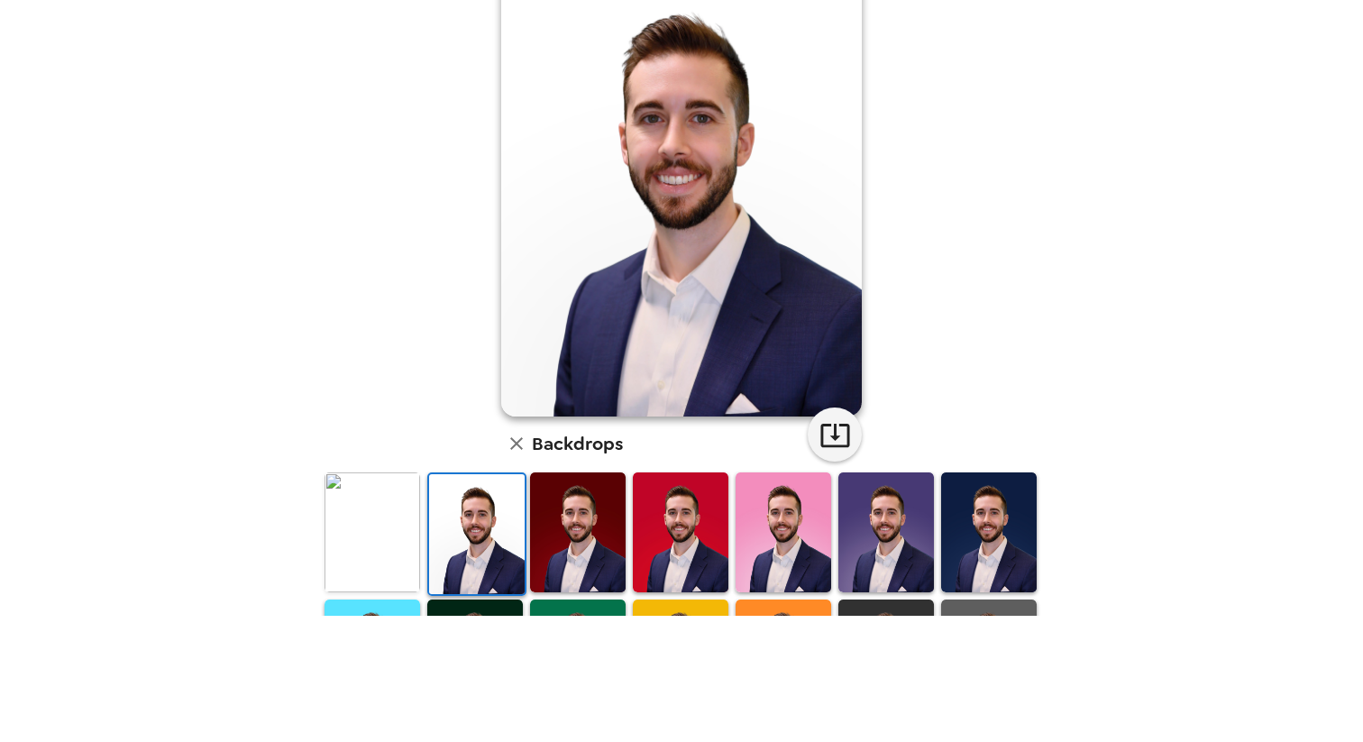
scroll to position [119, 0]
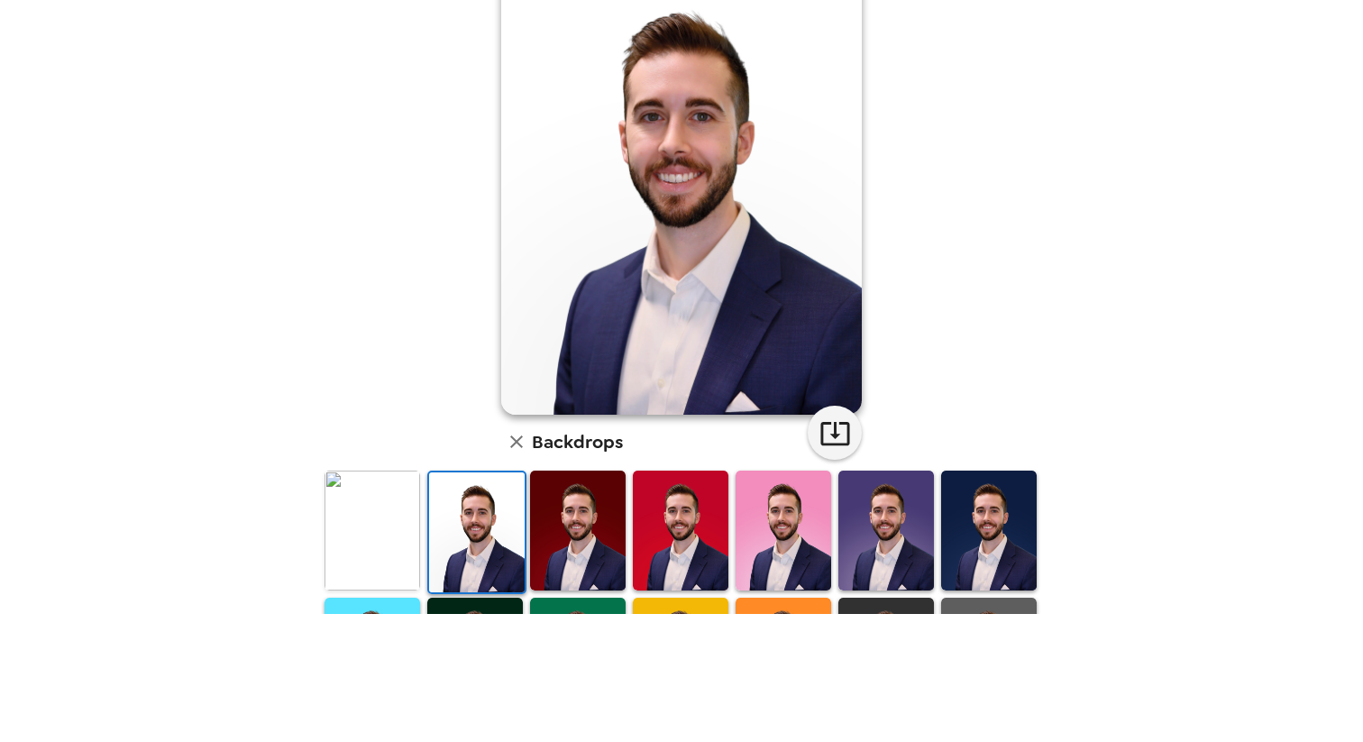
click at [989, 526] on img at bounding box center [989, 531] width 96 height 120
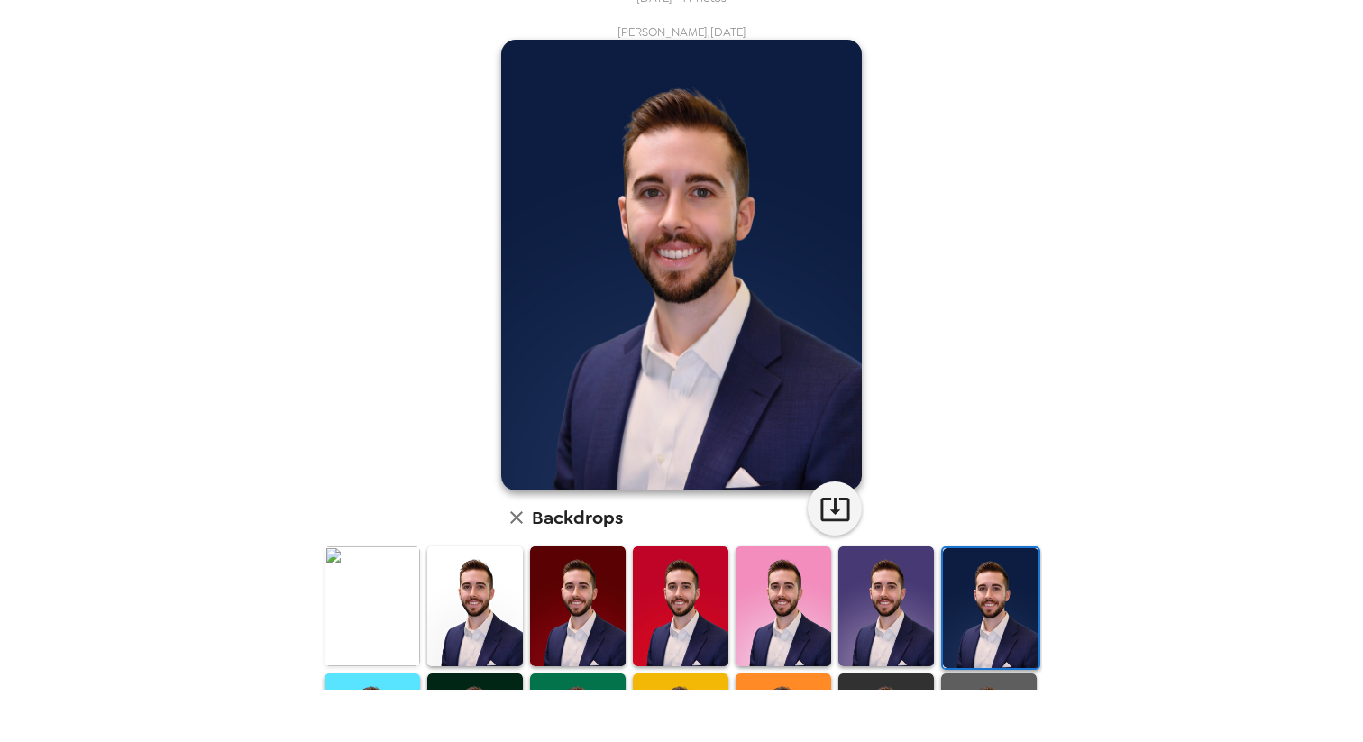
scroll to position [0, 0]
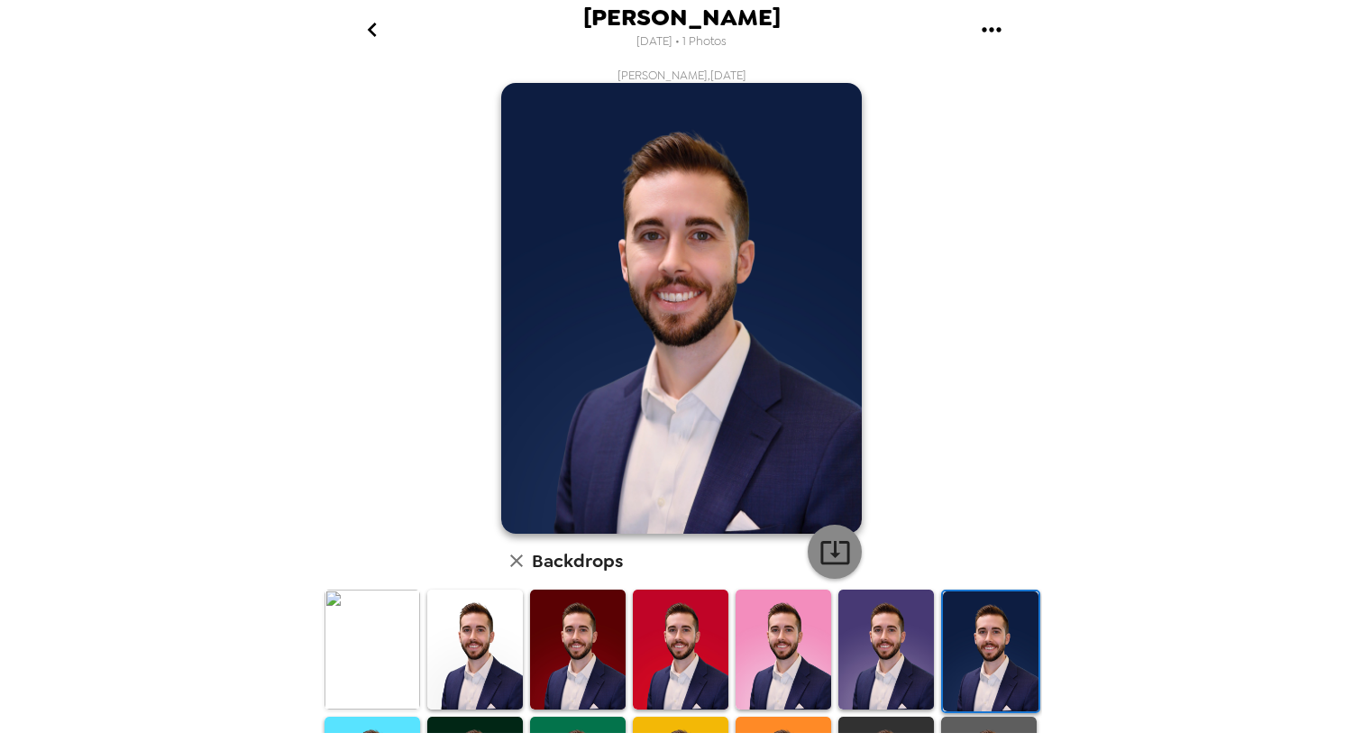
click at [835, 542] on icon "button" at bounding box center [834, 552] width 29 height 23
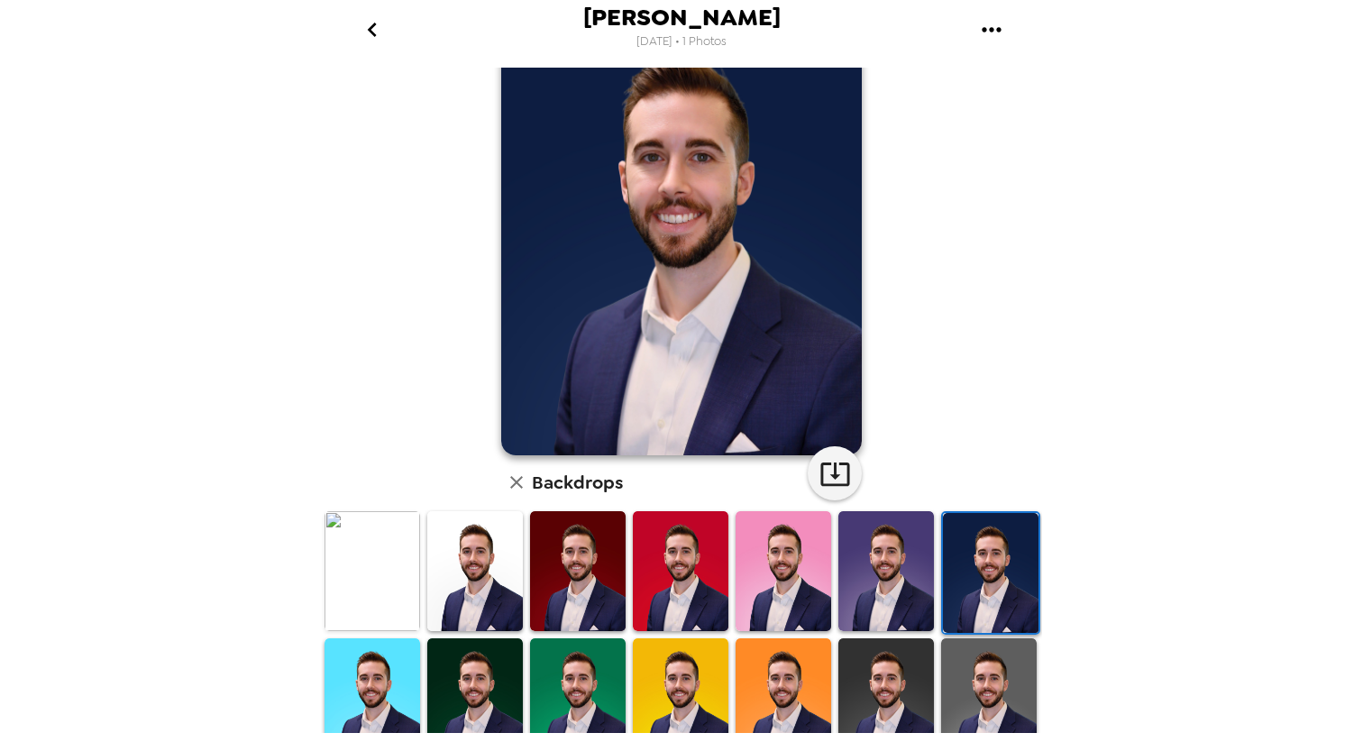
scroll to position [90, 0]
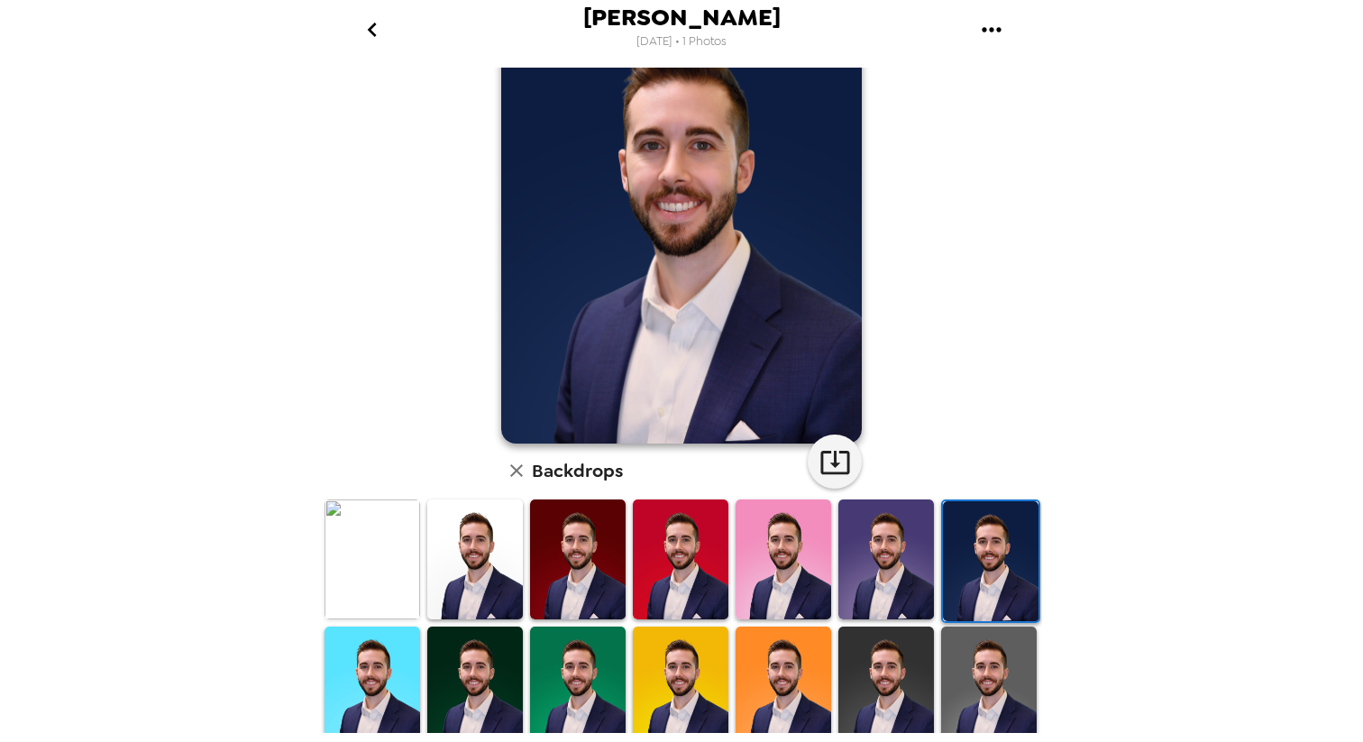
click at [400, 670] on img at bounding box center [373, 686] width 96 height 120
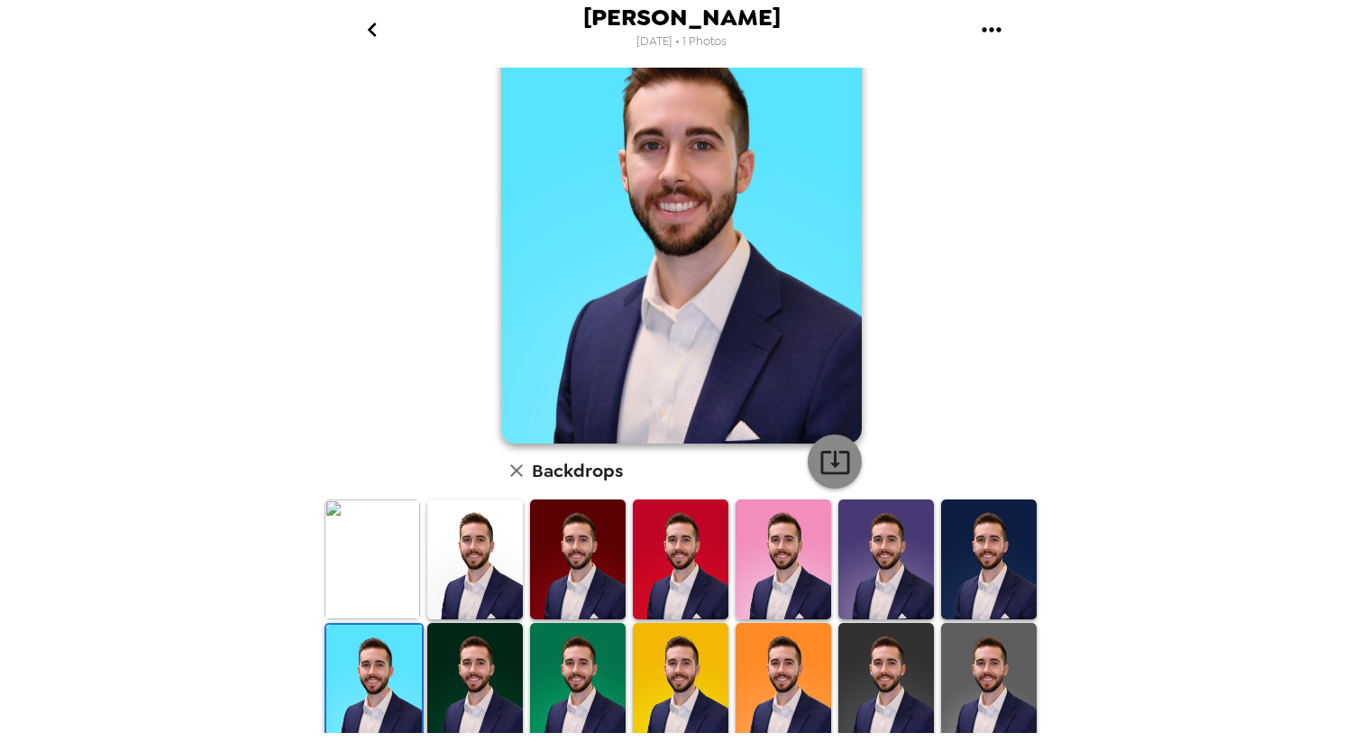
click at [837, 456] on icon "button" at bounding box center [835, 462] width 32 height 32
click at [444, 688] on img at bounding box center [475, 683] width 96 height 120
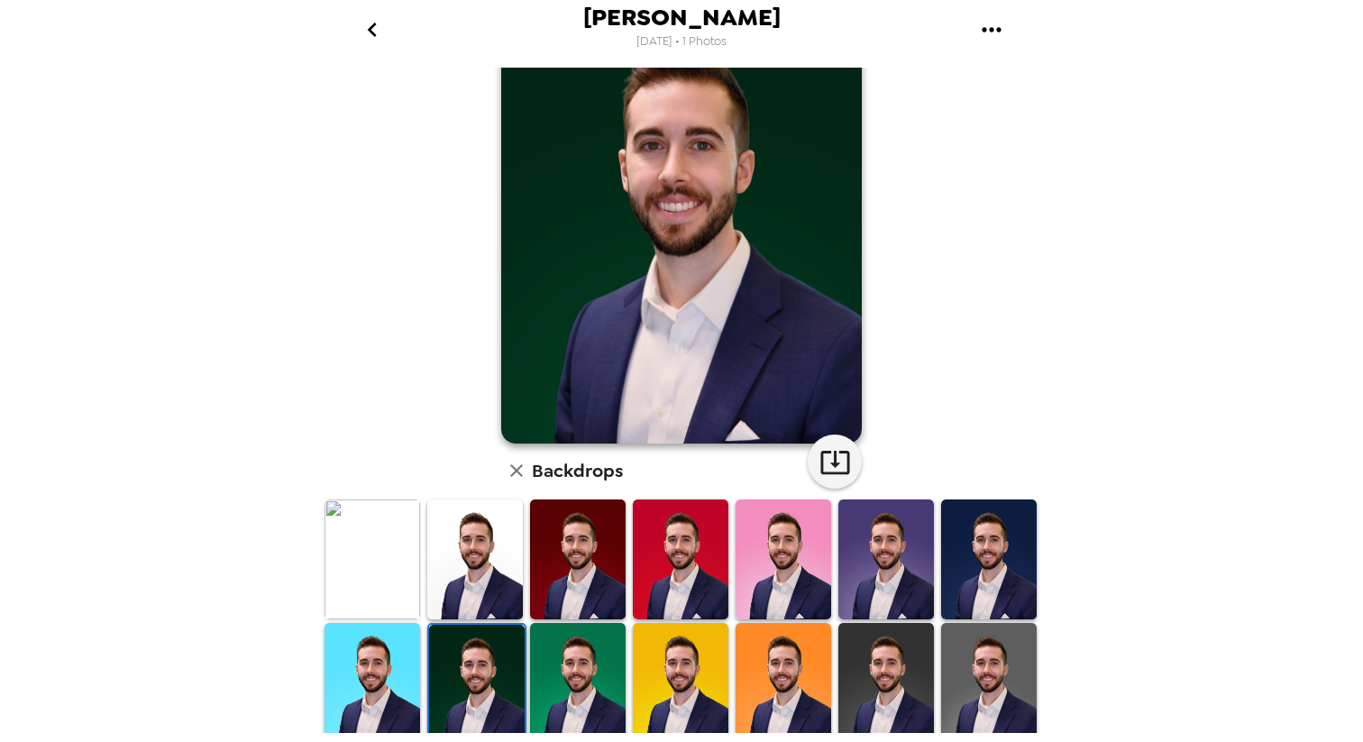
click at [898, 661] on img at bounding box center [886, 683] width 96 height 120
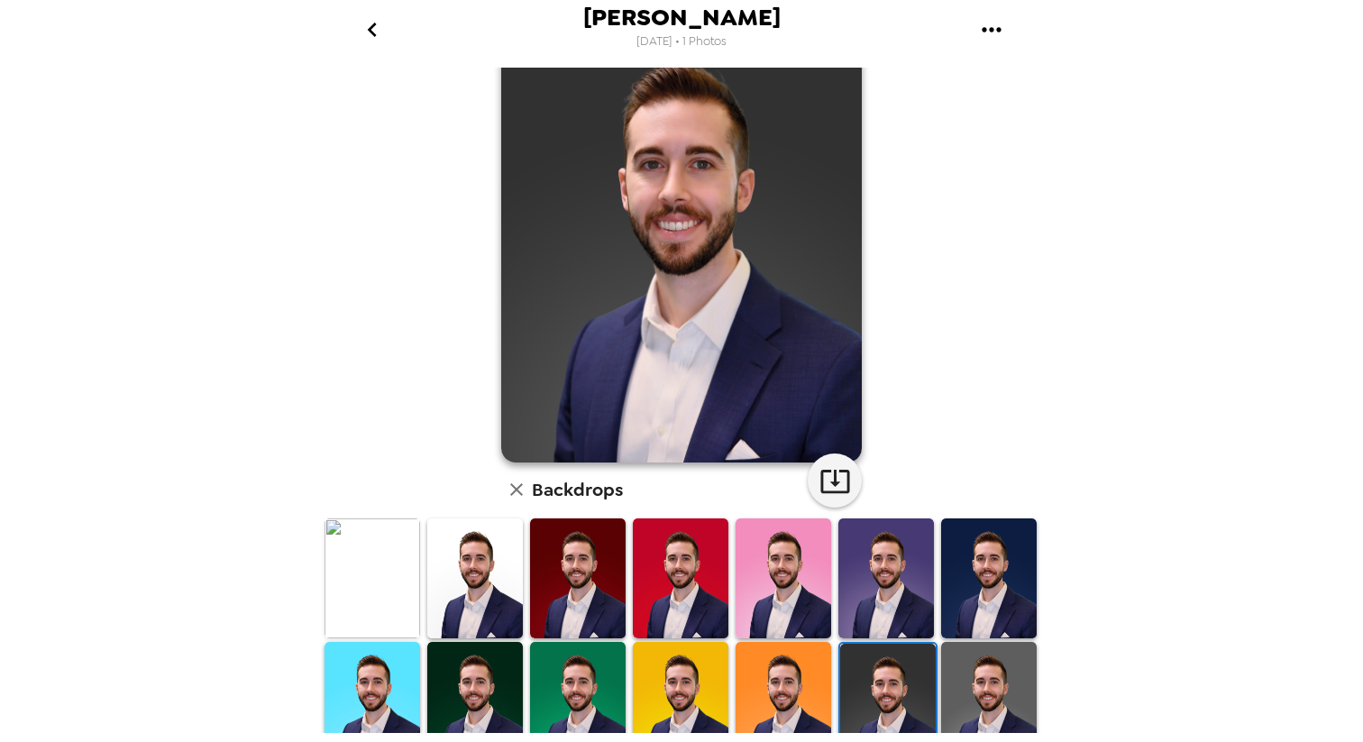
scroll to position [72, 0]
click at [843, 469] on icon "button" at bounding box center [835, 480] width 32 height 32
click at [963, 663] on img at bounding box center [989, 701] width 96 height 120
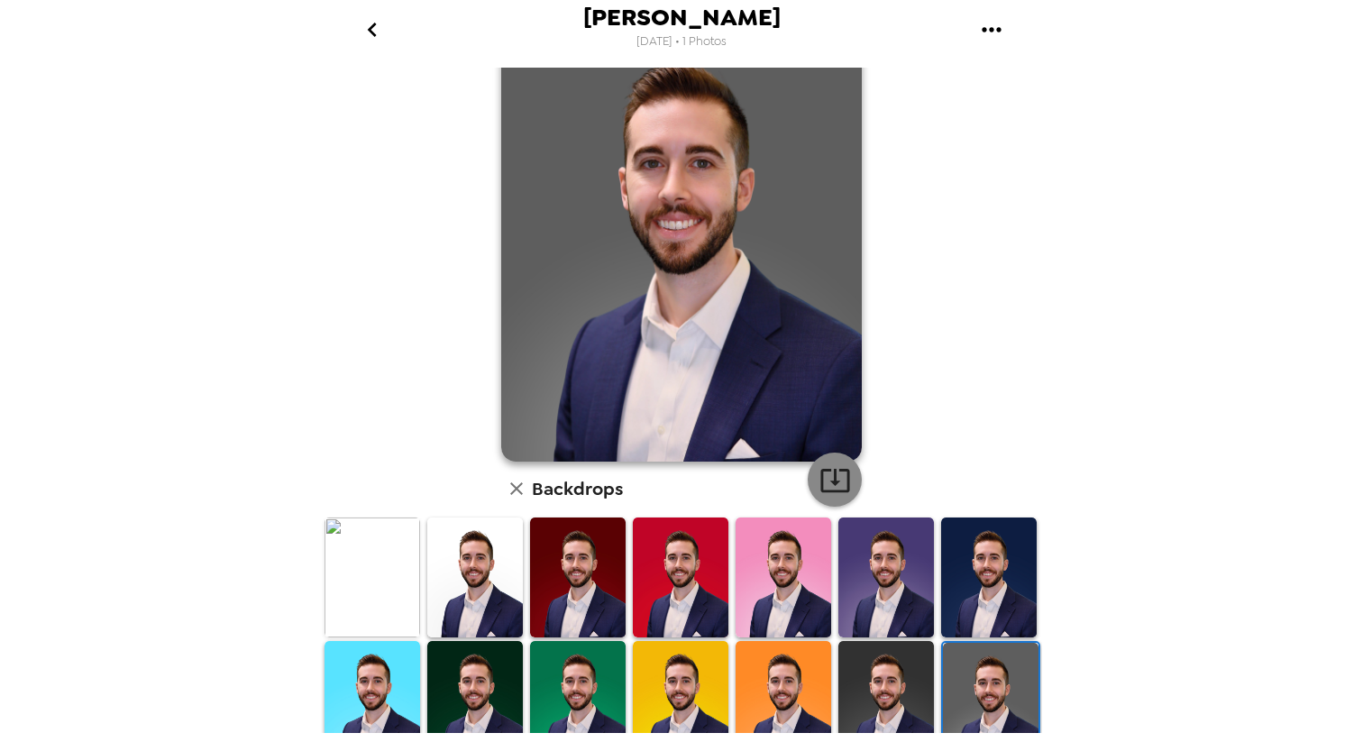
click at [841, 485] on icon "button" at bounding box center [835, 480] width 32 height 32
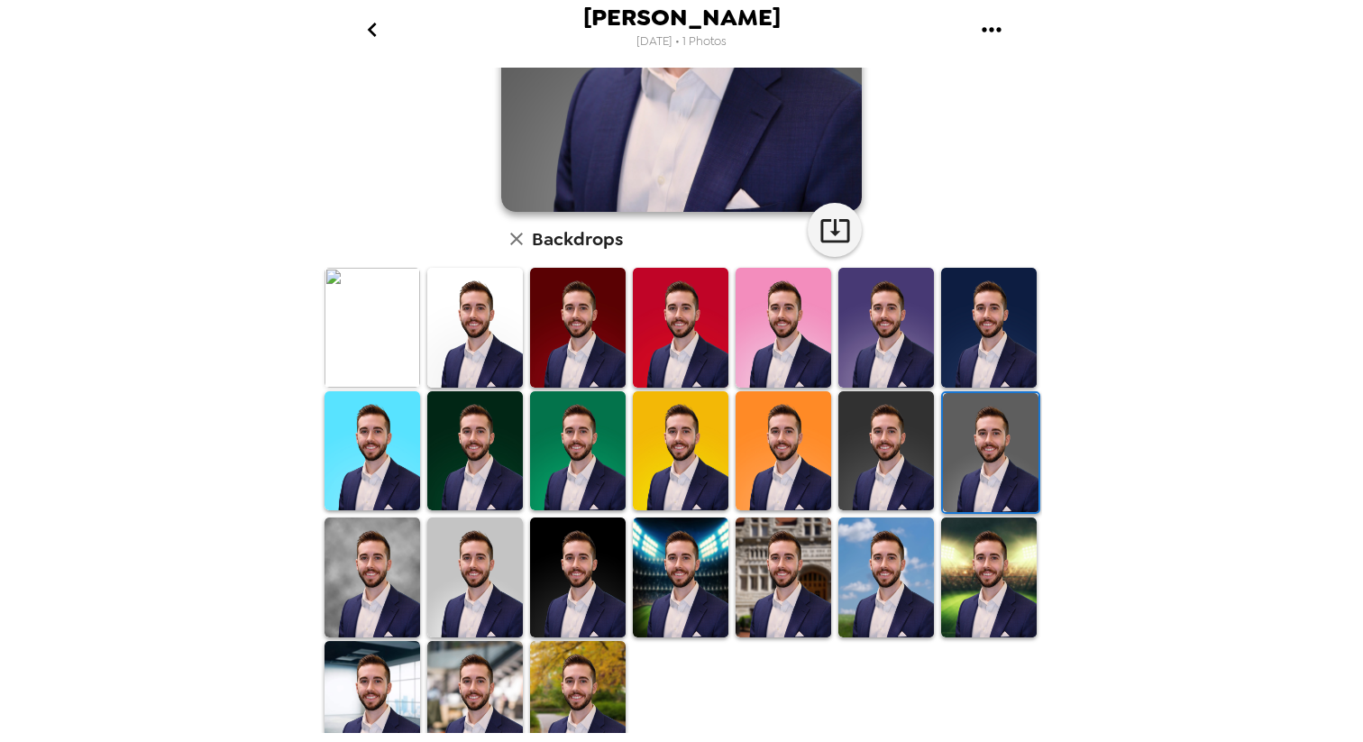
scroll to position [333, 0]
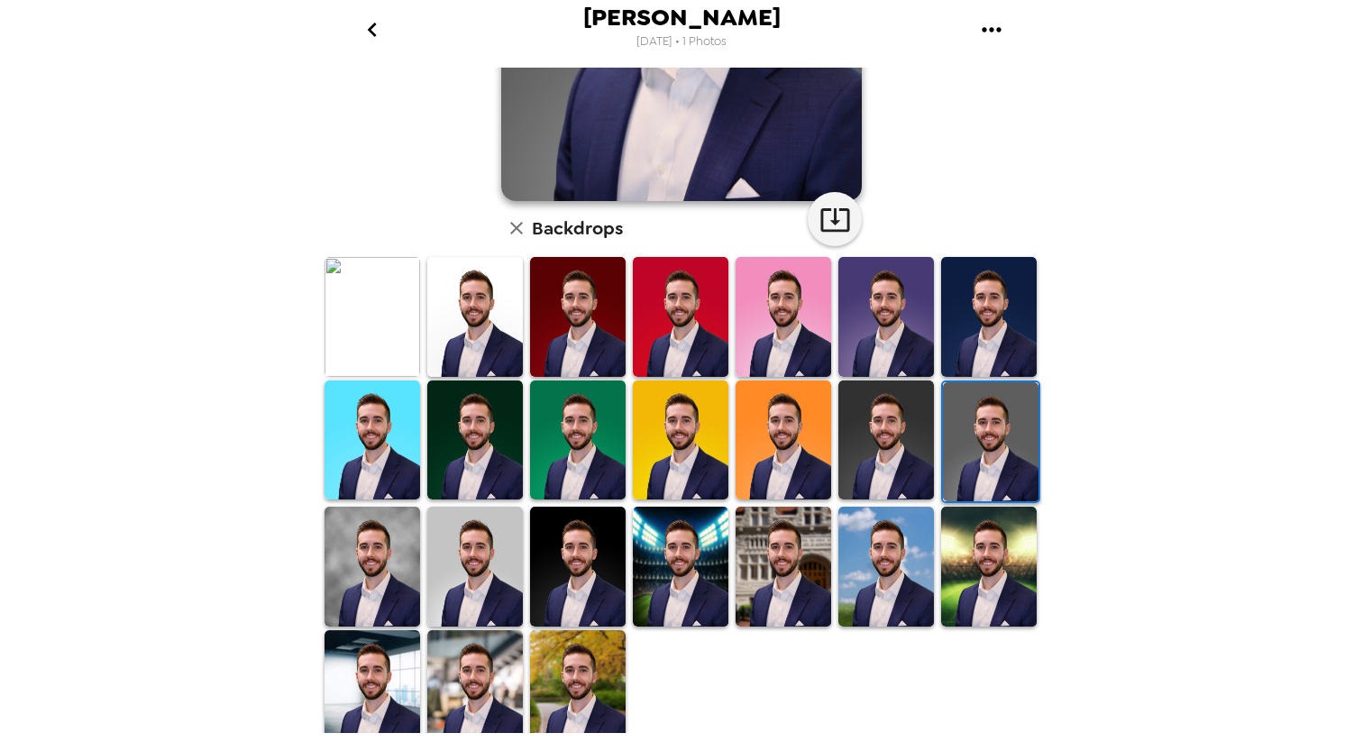
click at [473, 569] on img at bounding box center [475, 567] width 96 height 120
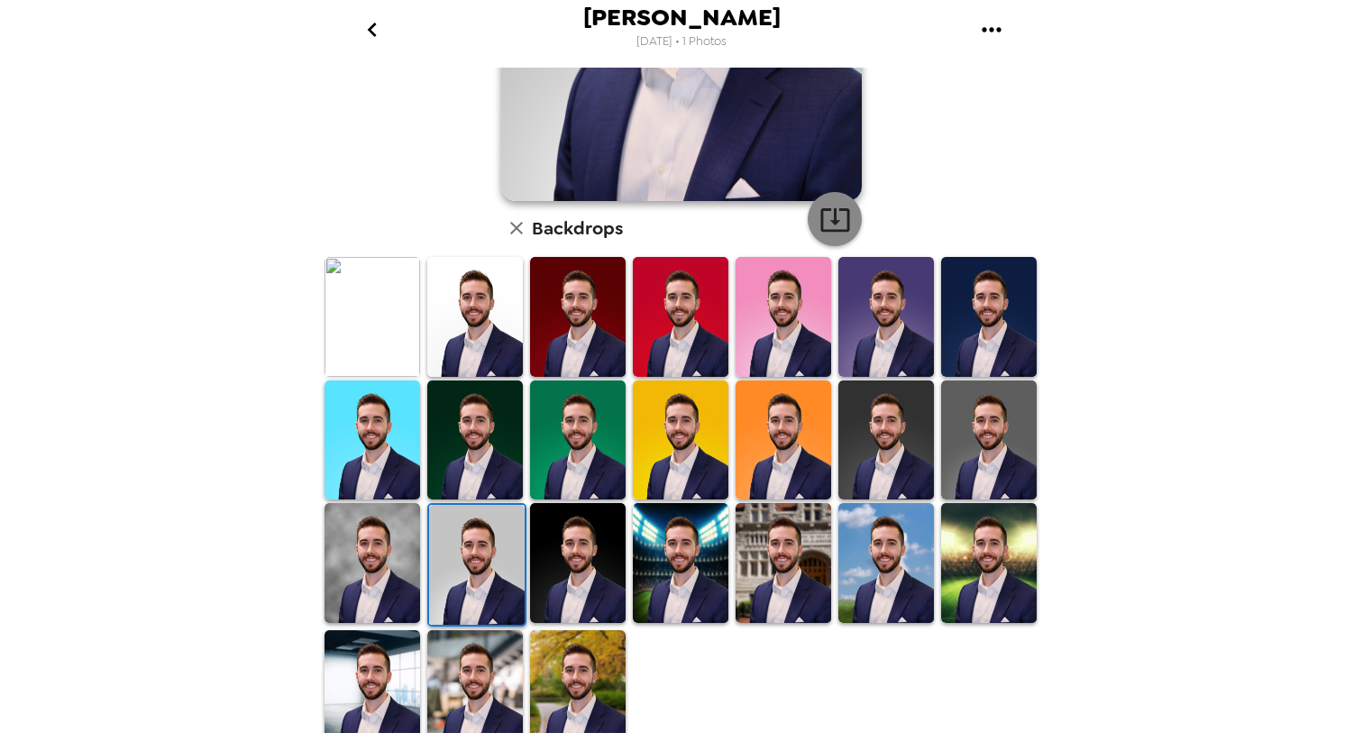
click at [835, 224] on icon "button" at bounding box center [834, 219] width 29 height 23
click at [587, 572] on img at bounding box center [578, 563] width 96 height 120
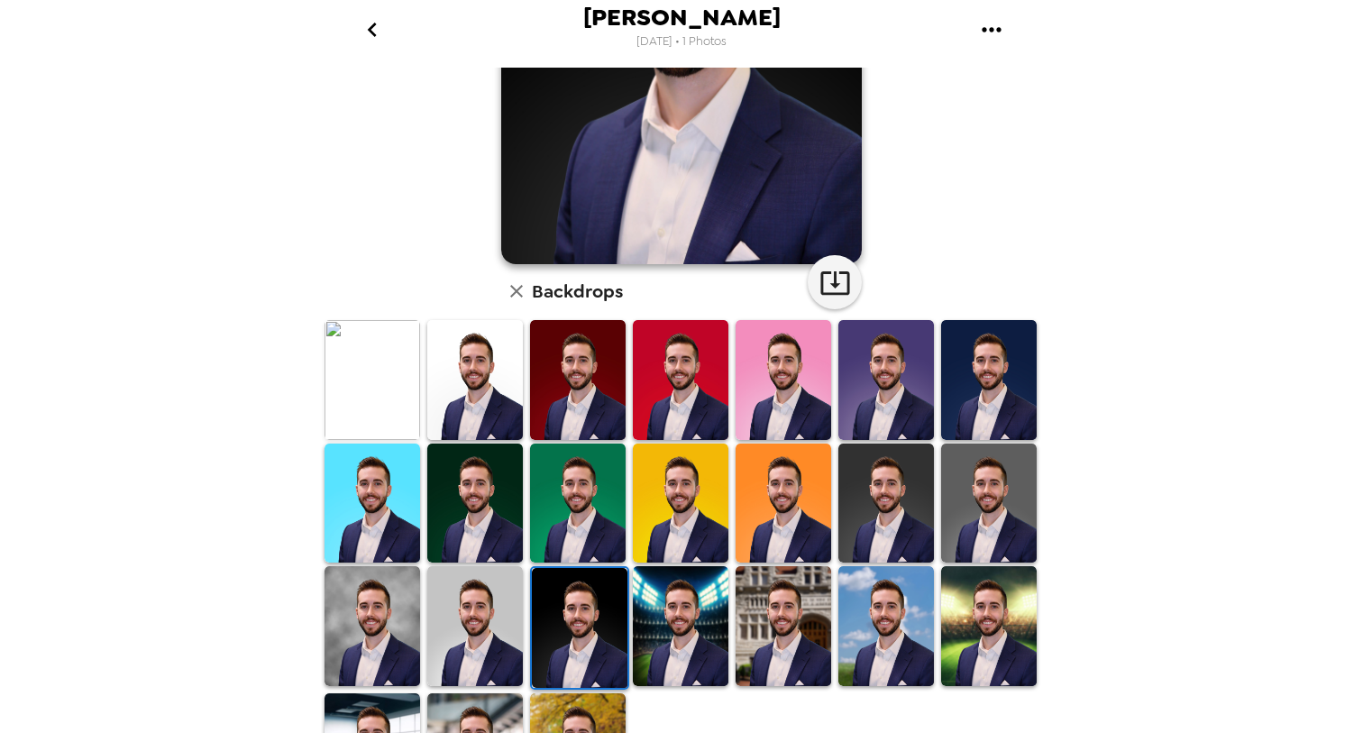
scroll to position [283, 0]
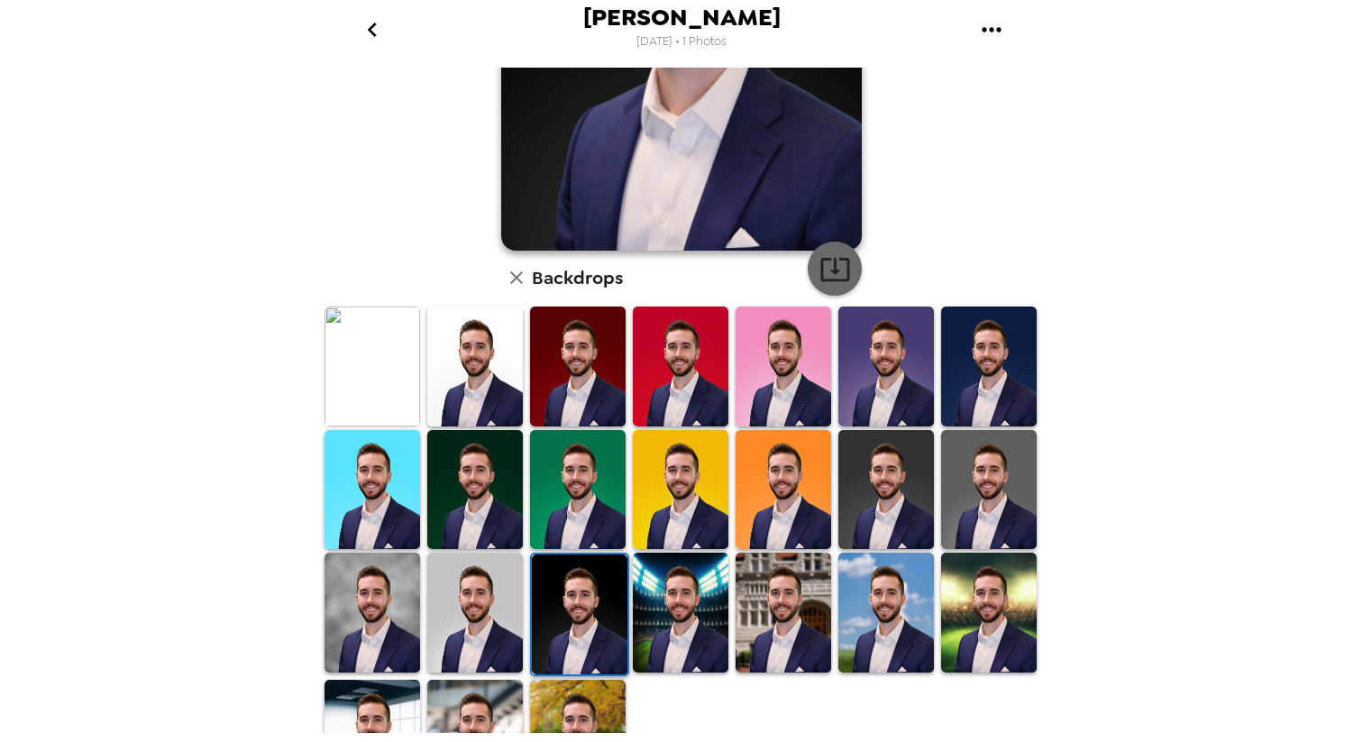
click at [830, 277] on icon "button" at bounding box center [835, 269] width 32 height 32
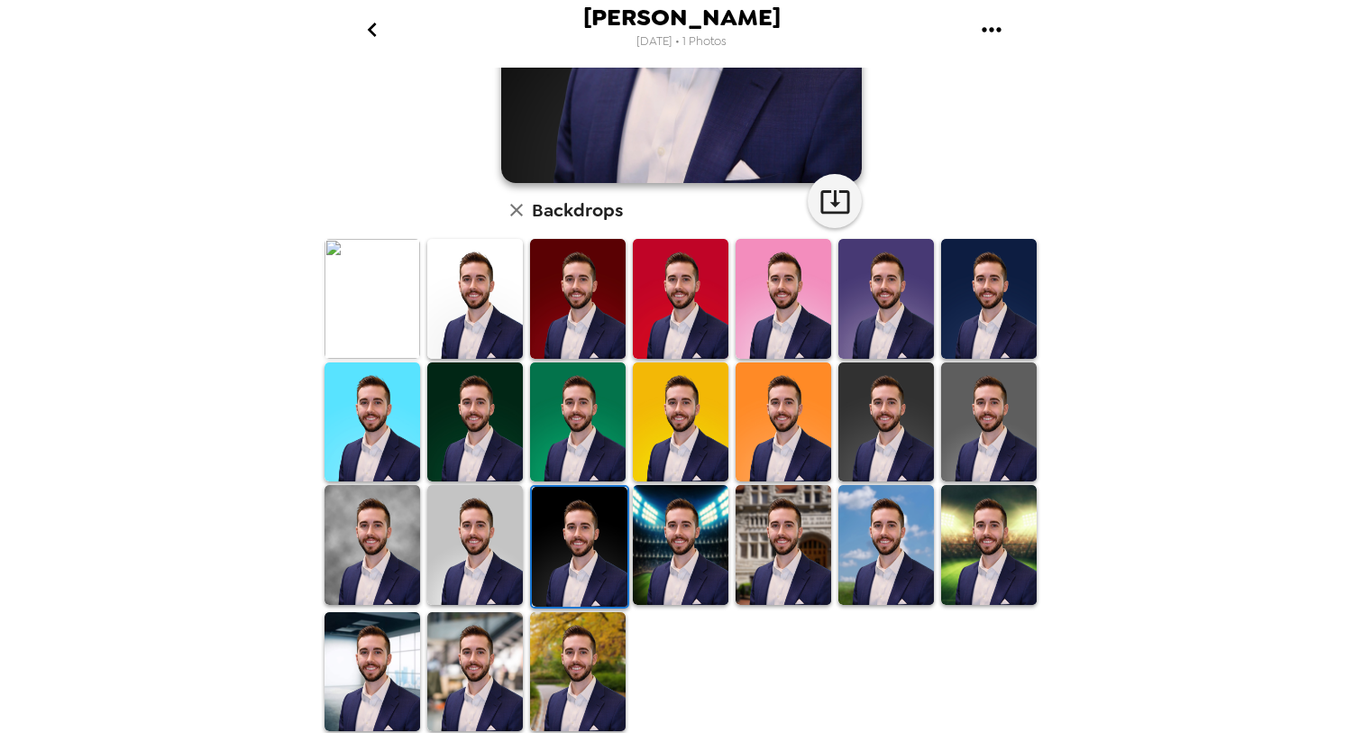
scroll to position [352, 0]
click at [801, 531] on img at bounding box center [784, 545] width 96 height 120
